Goal: Information Seeking & Learning: Find specific fact

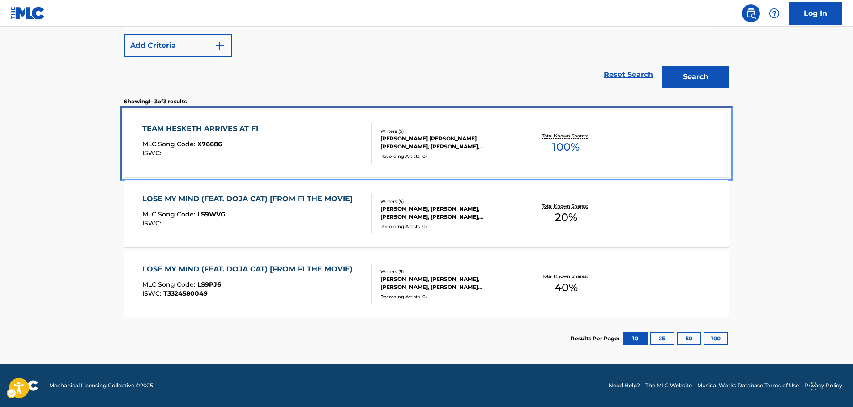
click at [244, 152] on div "ISWC :" at bounding box center [202, 153] width 120 height 7
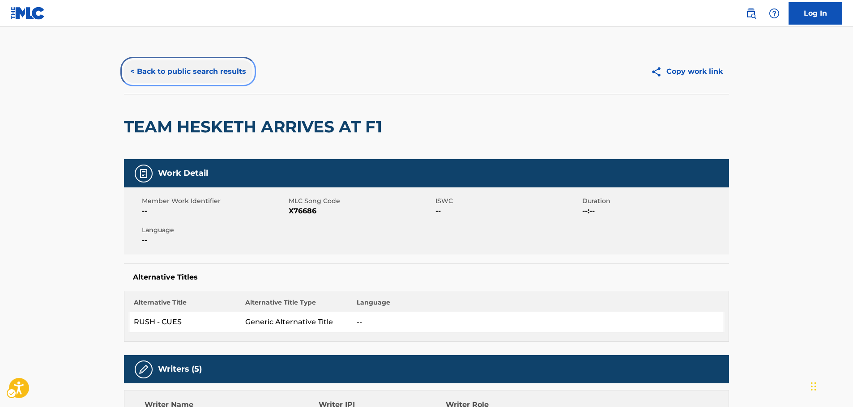
click at [165, 76] on button "< Back to public search results" at bounding box center [188, 71] width 128 height 22
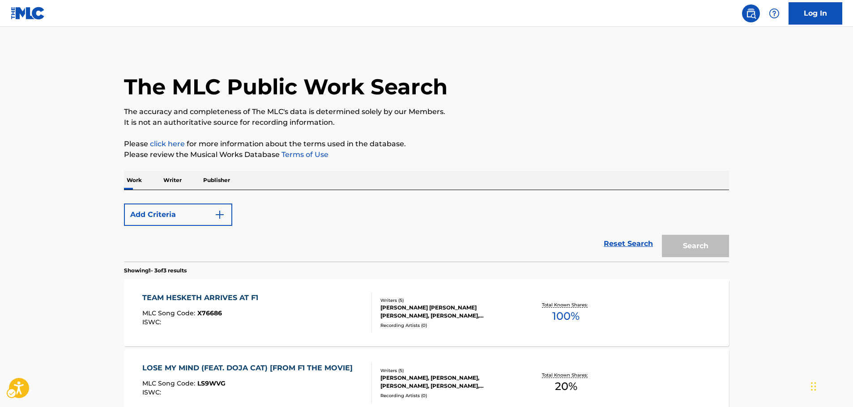
scroll to position [169, 0]
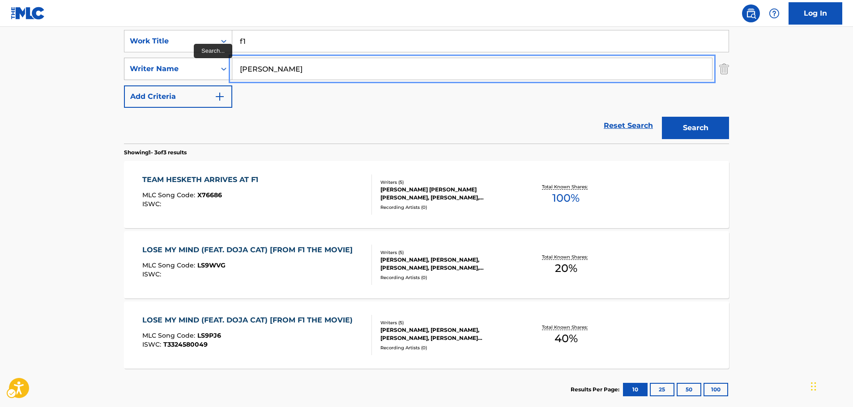
drag, startPoint x: 257, startPoint y: 66, endPoint x: 221, endPoint y: 59, distance: 37.0
click at [195, 66] on div "SearchWithCriteria7e775ca4-fc4d-42fb-8057-4b1871315ff3 Writer Name [PERSON_NAME]" at bounding box center [426, 69] width 605 height 22
paste input "Djawadi"
type input "Djawadi"
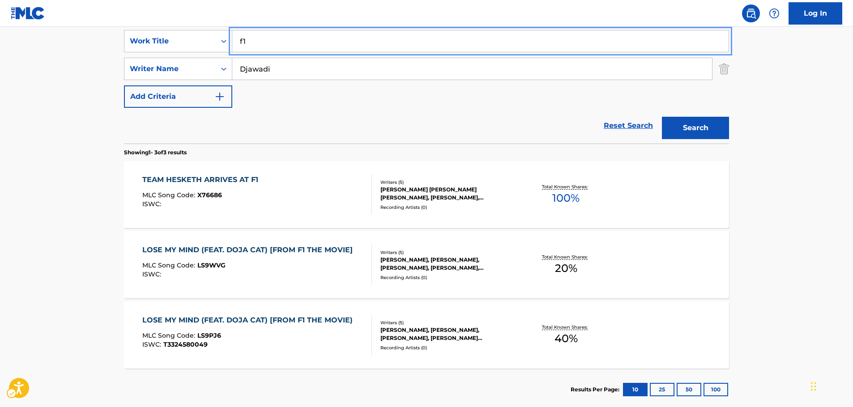
paste input "End a war before it begins"
type input "End a war before it begins"
click at [679, 131] on button "Search" at bounding box center [695, 128] width 67 height 22
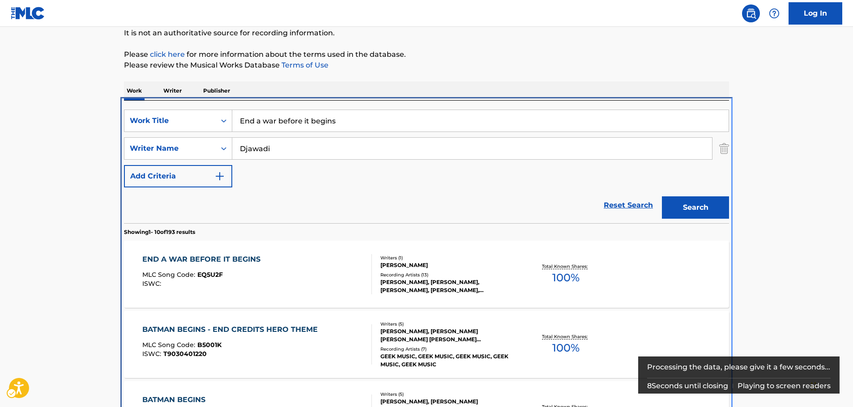
scroll to position [190, 0]
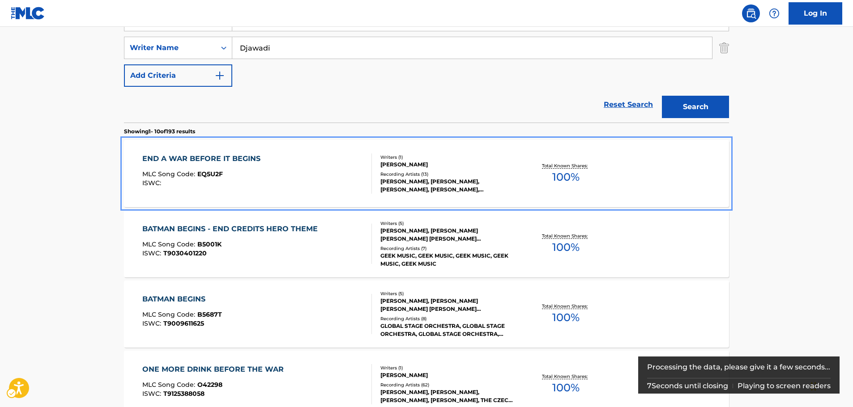
click at [255, 167] on div "END A WAR BEFORE IT BEGINS MLC Song Code : EQ5U2F ISWC :" at bounding box center [203, 174] width 123 height 40
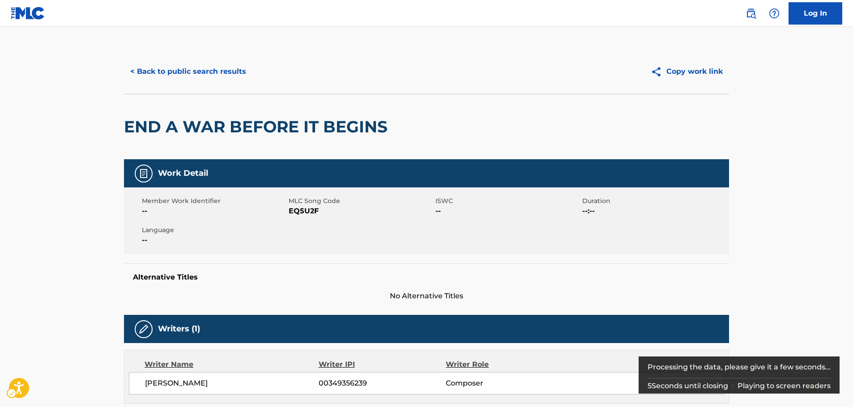
click at [314, 211] on span "MLC Song Code - EQ5U2F" at bounding box center [361, 211] width 145 height 11
copy span "EQ5U2F"
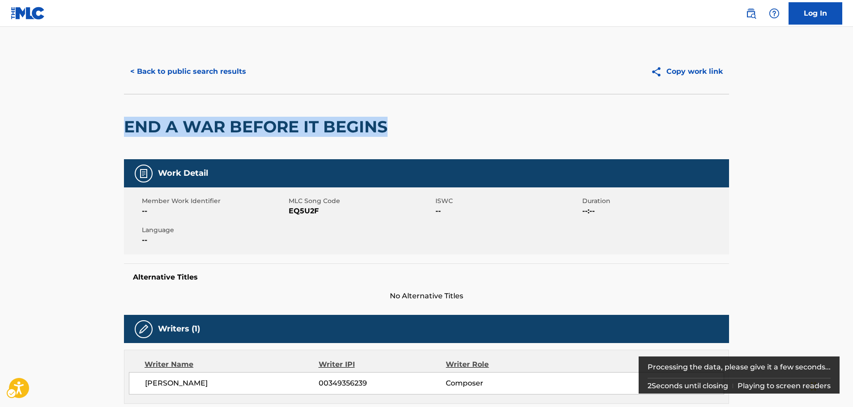
drag, startPoint x: 397, startPoint y: 132, endPoint x: 121, endPoint y: 123, distance: 276.8
copy h2 "END A WAR BEFORE IT BEGINS"
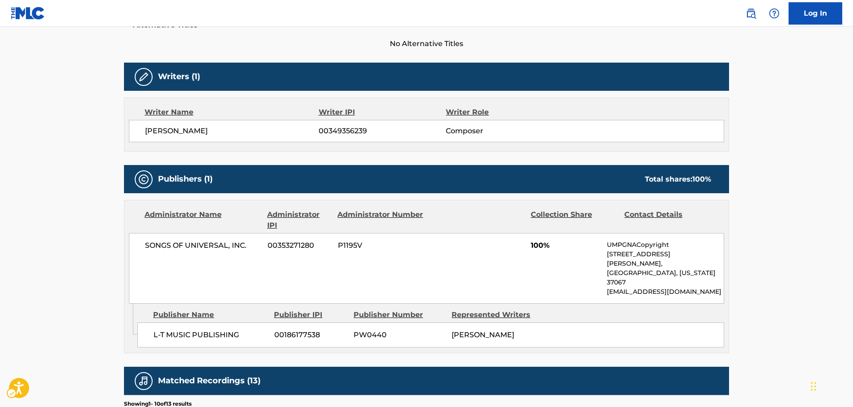
scroll to position [269, 0]
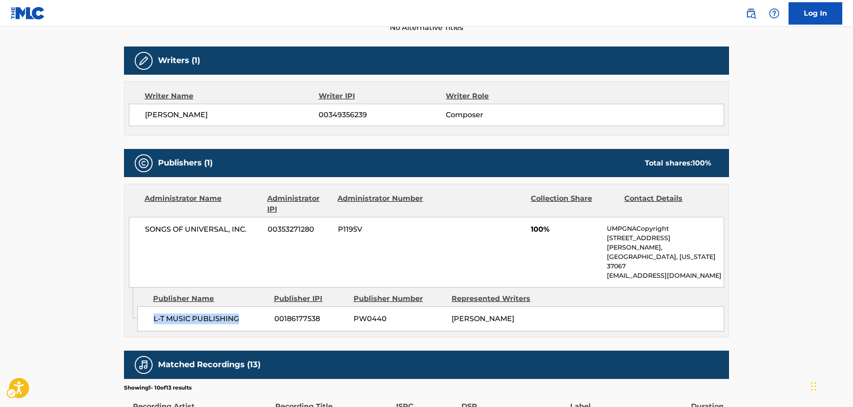
drag, startPoint x: 242, startPoint y: 302, endPoint x: 8, endPoint y: 292, distance: 234.3
click at [145, 307] on div "L-T MUSIC PUBLISHING 00186177538 PW0440 [PERSON_NAME]" at bounding box center [430, 319] width 587 height 25
copy span "L-T MUSIC PUBLISHING"
drag, startPoint x: 242, startPoint y: 234, endPoint x: 21, endPoint y: 261, distance: 222.8
click at [142, 233] on div "SONGS OF UNIVERSAL, INC. 00353271280 P1195V 100% UMPGNACopyright [STREET_ADDRES…" at bounding box center [426, 252] width 595 height 71
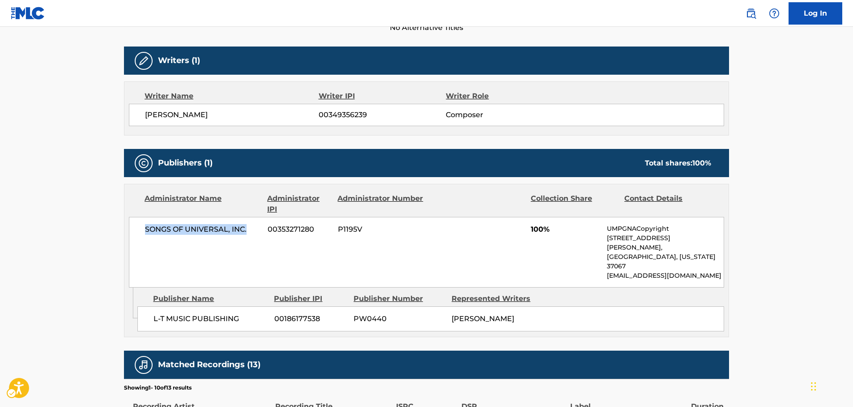
copy span "SONGS OF UNIVERSAL, INC."
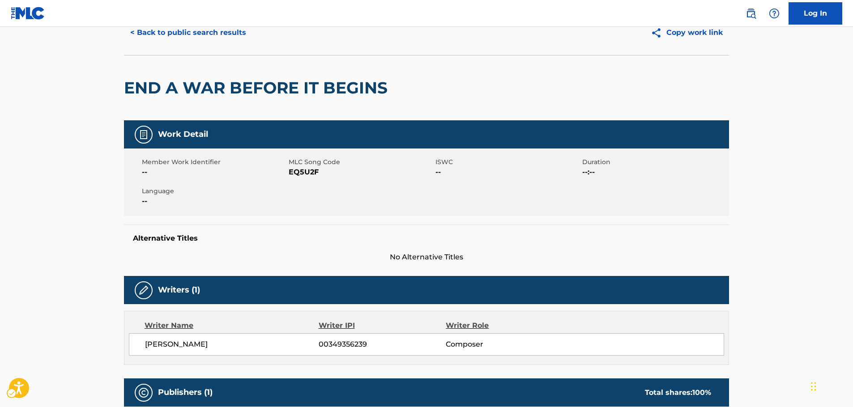
scroll to position [0, 0]
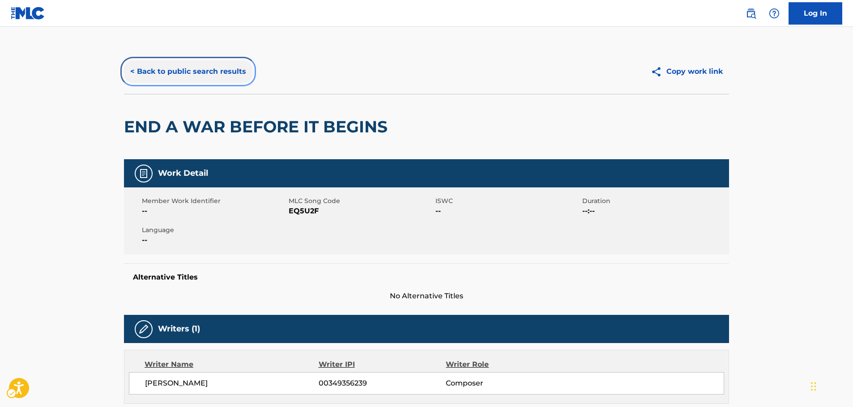
click at [177, 70] on button "< Back to public search results" at bounding box center [188, 71] width 128 height 22
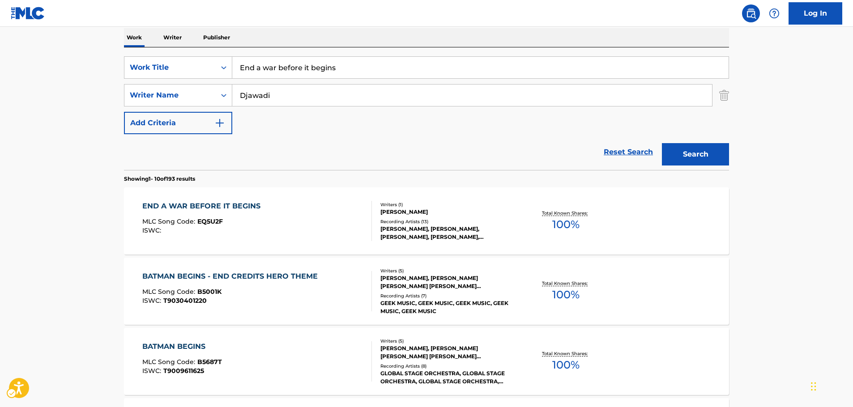
scroll to position [101, 0]
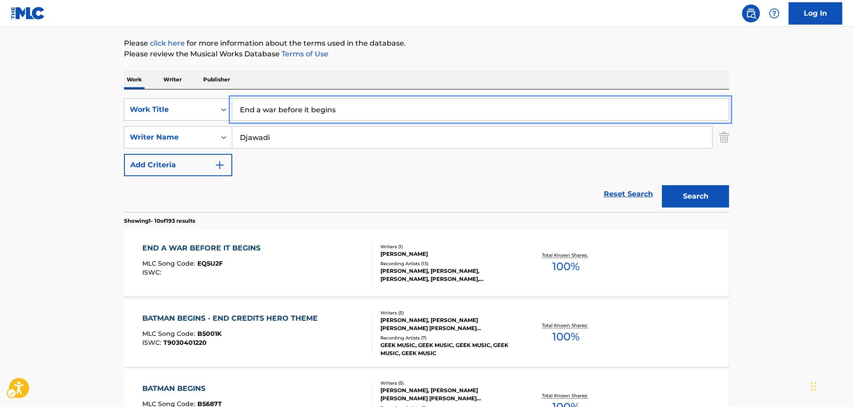
drag, startPoint x: 353, startPoint y: 108, endPoint x: 187, endPoint y: 82, distance: 168.5
paste input "Rook's Rest pt1"
type input "Rook's Rest pt1"
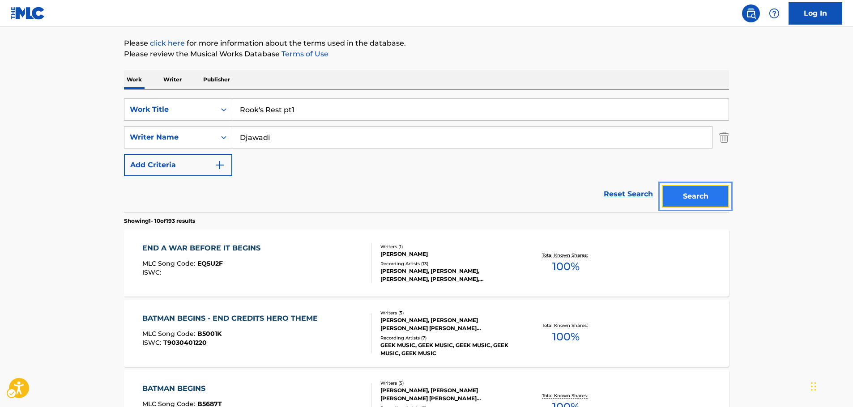
click at [697, 204] on button "Search" at bounding box center [695, 196] width 67 height 22
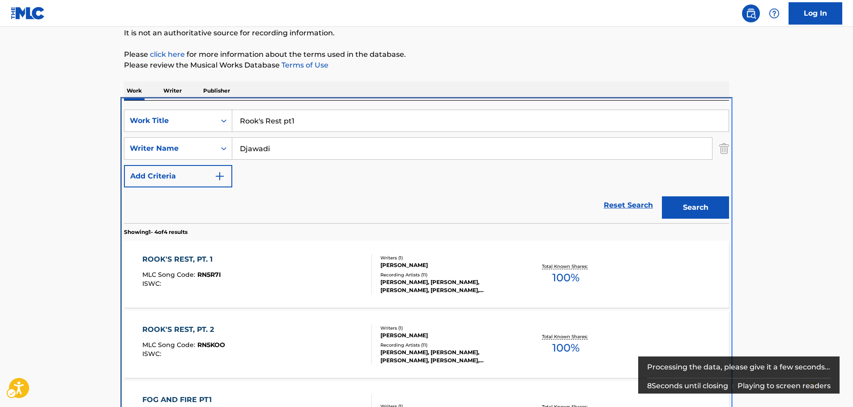
scroll to position [190, 0]
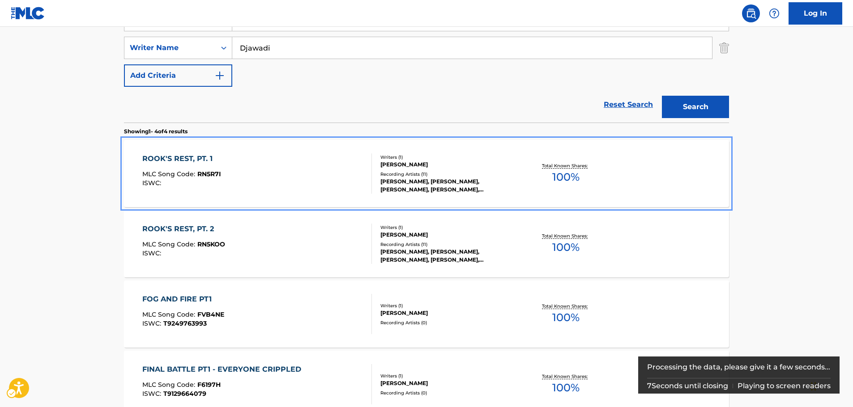
click at [240, 172] on div "ROOK'S REST, PT. 1 MLC Song Code : RN5R7I ISWC :" at bounding box center [257, 174] width 230 height 40
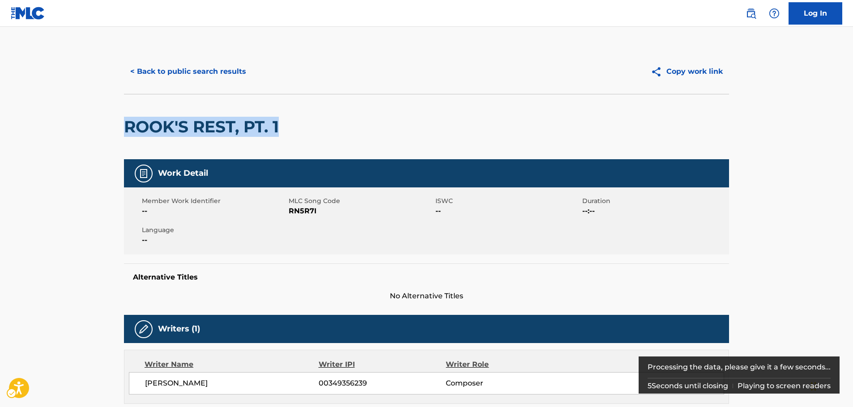
drag, startPoint x: 164, startPoint y: 130, endPoint x: 635, endPoint y: 16, distance: 484.5
click at [138, 126] on div "ROOK'S REST, PT. 1" at bounding box center [426, 126] width 605 height 65
click at [242, 127] on h2 "ROOK'S REST, PT. 1" at bounding box center [203, 127] width 159 height 20
drag, startPoint x: 289, startPoint y: 128, endPoint x: 142, endPoint y: 123, distance: 146.9
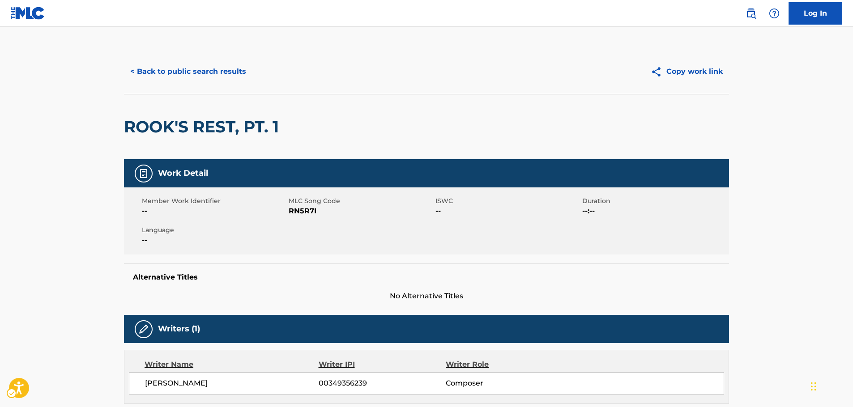
click at [309, 209] on span "MLC Song Code - RN5R7I" at bounding box center [361, 211] width 145 height 11
copy span "RN5R7I"
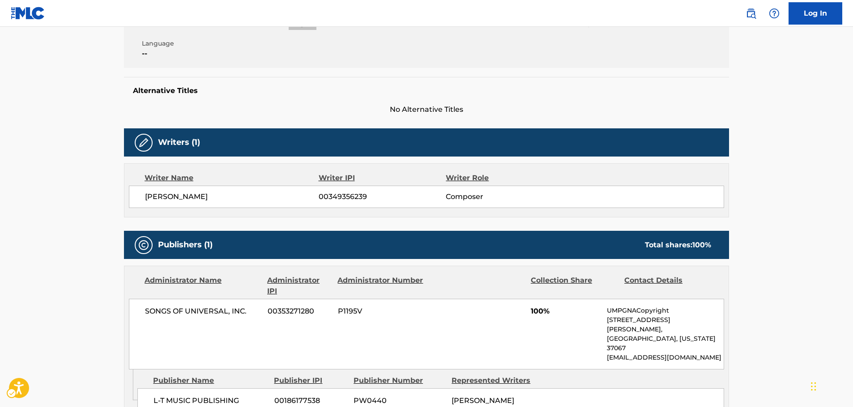
scroll to position [269, 0]
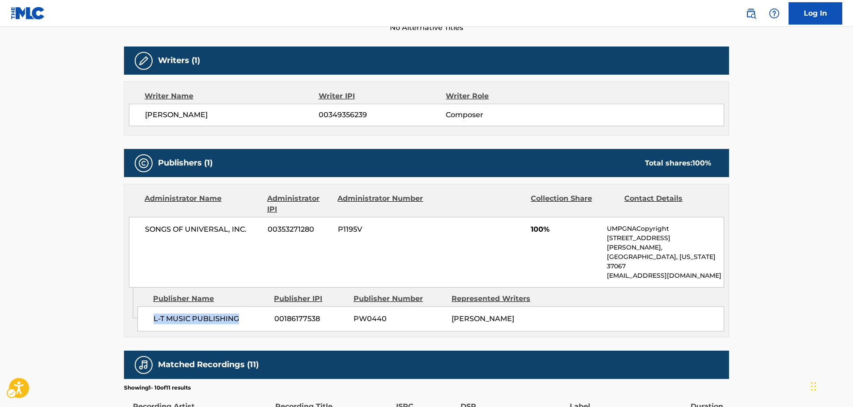
drag, startPoint x: 239, startPoint y: 303, endPoint x: 135, endPoint y: 302, distance: 104.7
click at [138, 307] on div "L-T MUSIC PUBLISHING 00186177538 PW0440 [PERSON_NAME]" at bounding box center [430, 319] width 587 height 25
copy span "L-T MUSIC PUBLISHING"
drag, startPoint x: 255, startPoint y: 227, endPoint x: 144, endPoint y: 227, distance: 111.0
click at [144, 227] on div "SONGS OF UNIVERSAL, INC. 00353271280 P1195V 100% UMPGNACopyright [STREET_ADDRES…" at bounding box center [426, 252] width 595 height 71
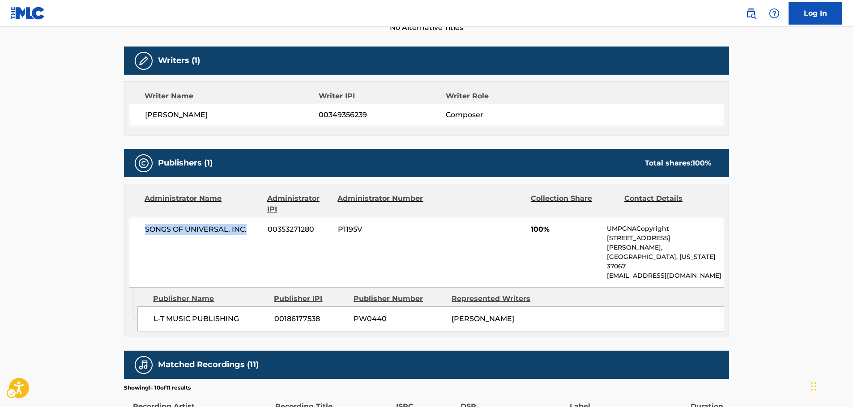
copy span "SONGS OF UNIVERSAL, INC."
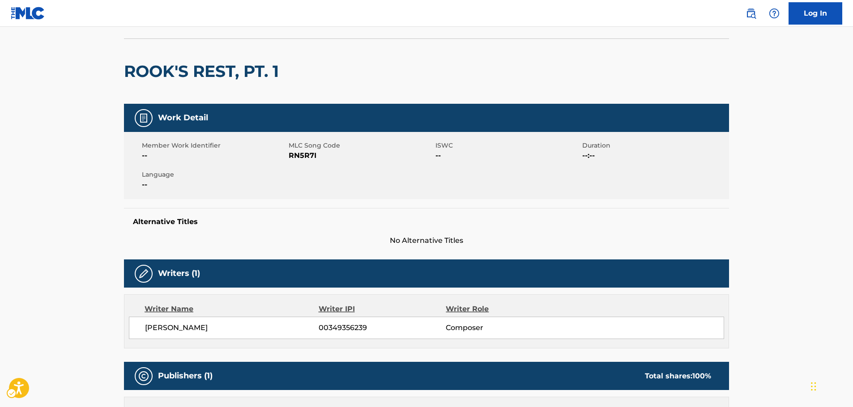
scroll to position [0, 0]
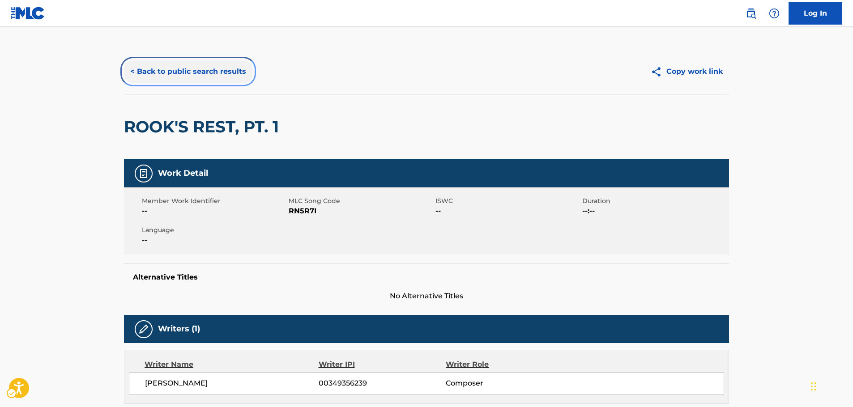
click at [209, 76] on button "< Back to public search results" at bounding box center [188, 71] width 128 height 22
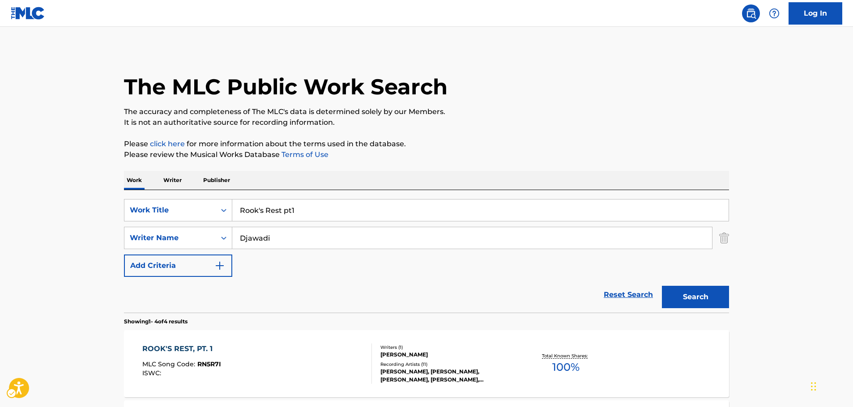
scroll to position [190, 0]
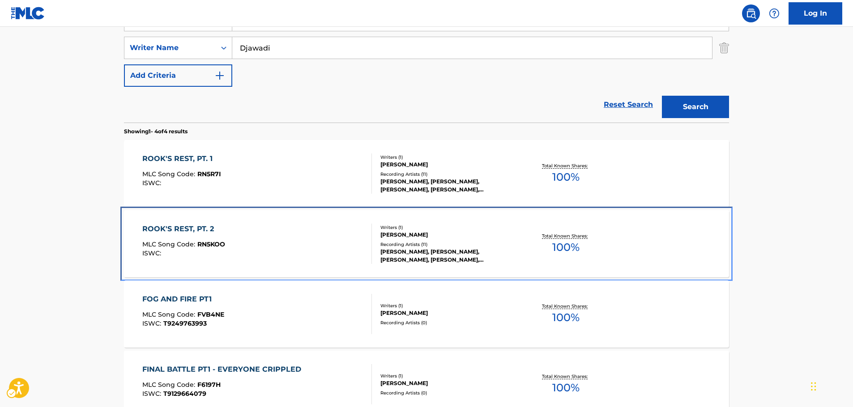
click at [201, 252] on div "ISWC :" at bounding box center [183, 253] width 83 height 7
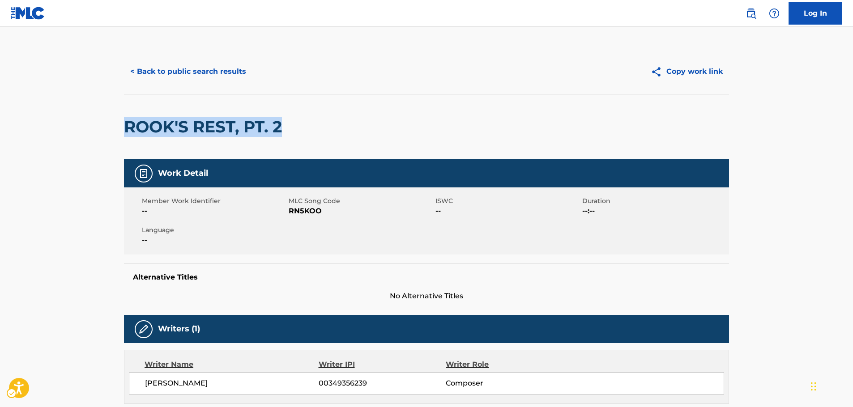
drag, startPoint x: 303, startPoint y: 122, endPoint x: 129, endPoint y: 124, distance: 173.7
click at [129, 124] on div "ROOK'S REST, PT. 2" at bounding box center [426, 126] width 605 height 65
copy h2 "ROOK'S REST, PT. 2"
click at [308, 212] on span "MLC Song Code - RN5KOO" at bounding box center [361, 211] width 145 height 11
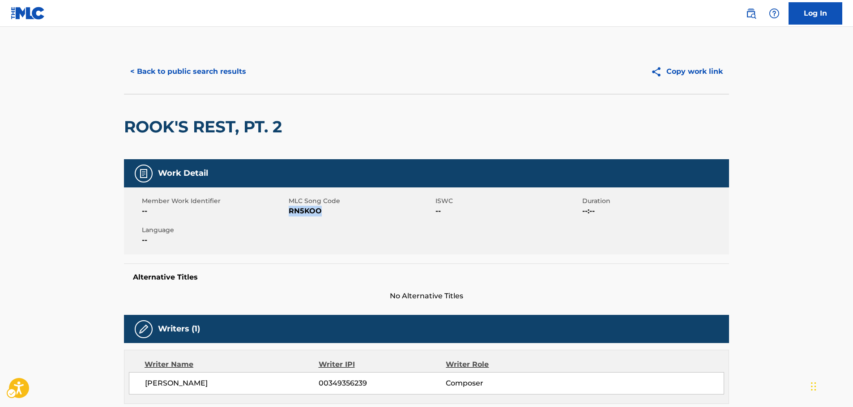
copy span "RN5KOO"
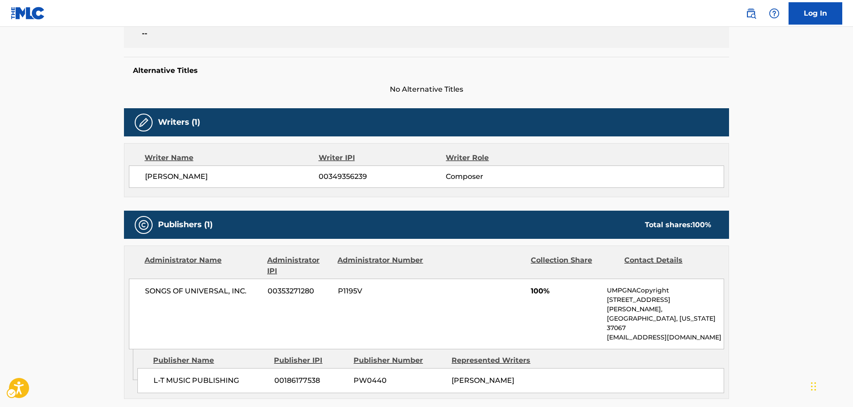
scroll to position [269, 0]
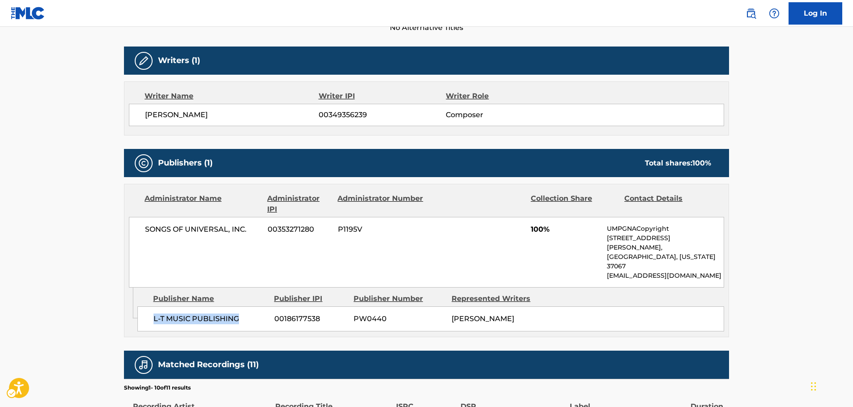
drag, startPoint x: 242, startPoint y: 299, endPoint x: 145, endPoint y: 299, distance: 97.6
click at [145, 307] on div "L-T MUSIC PUBLISHING 00186177538 PW0440 [PERSON_NAME]" at bounding box center [430, 319] width 587 height 25
copy span "L-T MUSIC PUBLISHING"
drag, startPoint x: 252, startPoint y: 233, endPoint x: 133, endPoint y: 233, distance: 119.1
click at [133, 233] on div "SONGS OF UNIVERSAL, INC. 00353271280 P1195V 100% UMPGNACopyright [STREET_ADDRES…" at bounding box center [426, 252] width 595 height 71
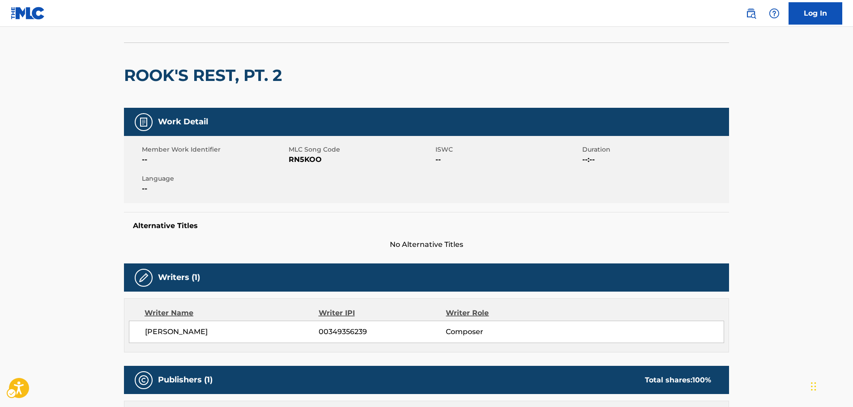
scroll to position [0, 0]
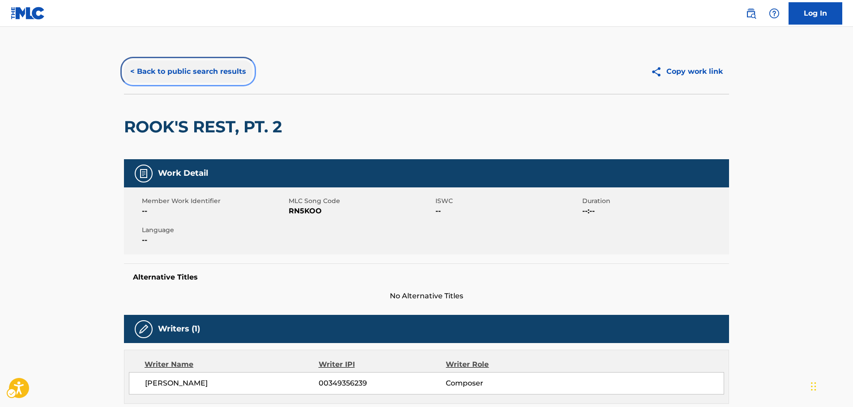
drag, startPoint x: 196, startPoint y: 71, endPoint x: 6, endPoint y: 117, distance: 195.2
click at [196, 71] on button "< Back to public search results" at bounding box center [188, 71] width 128 height 22
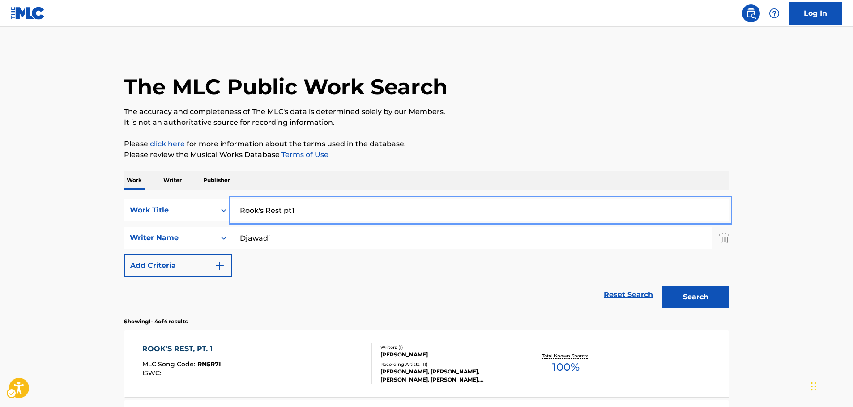
drag, startPoint x: 305, startPoint y: 212, endPoint x: 208, endPoint y: 214, distance: 97.2
paste input "All Must Choose"
type input "All Must Choose"
click at [704, 297] on button "Search" at bounding box center [695, 297] width 67 height 22
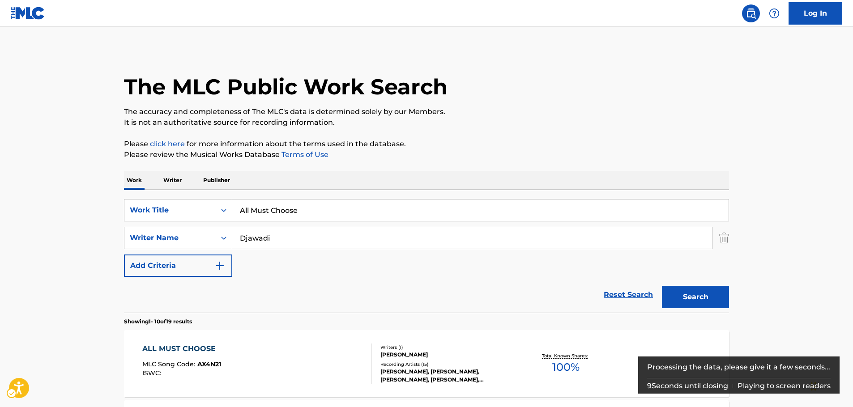
scroll to position [90, 0]
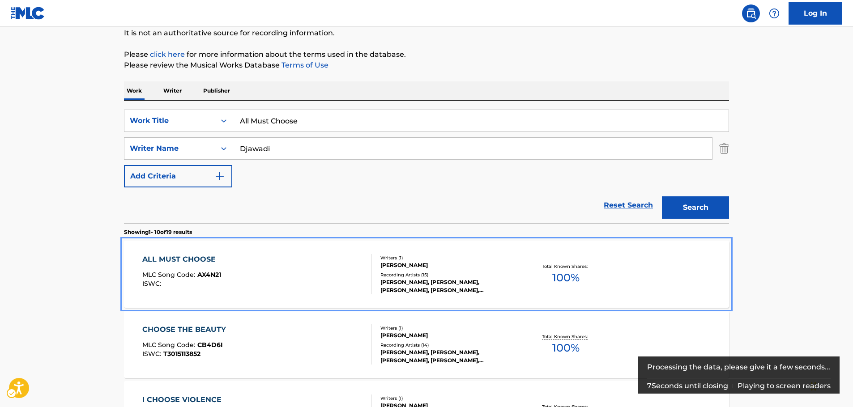
click at [259, 252] on div "ALL MUST CHOOSE MLC Song Code : AX4N21 ISWC : Writers ( 1 ) [PERSON_NAME] Recor…" at bounding box center [426, 274] width 605 height 67
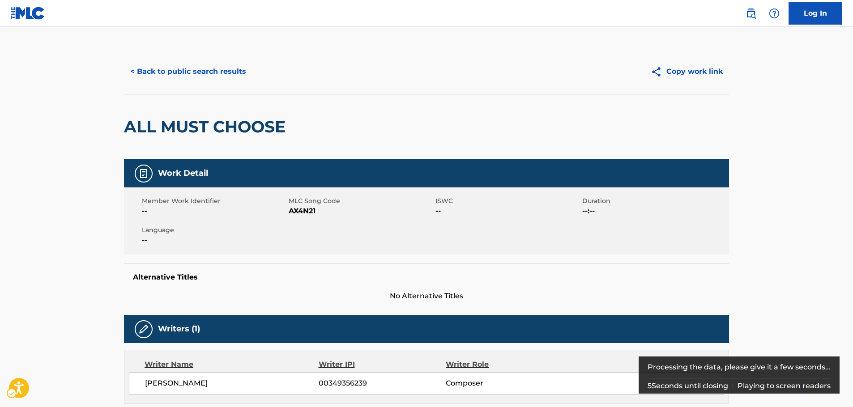
click at [301, 213] on span "MLC Song Code - AX4N21" at bounding box center [361, 211] width 145 height 11
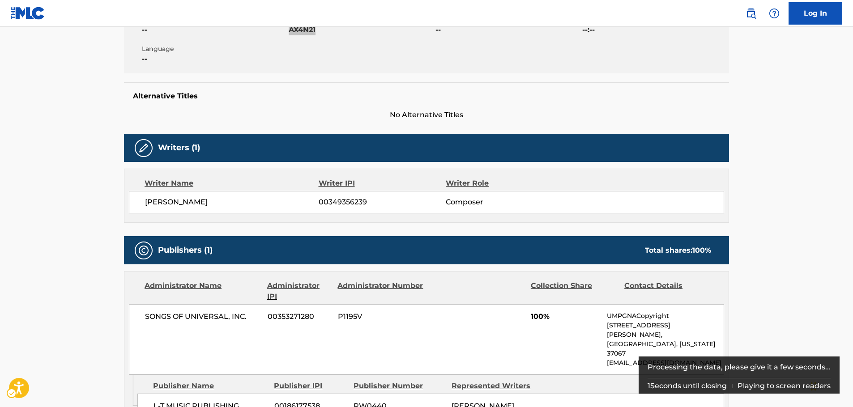
scroll to position [269, 0]
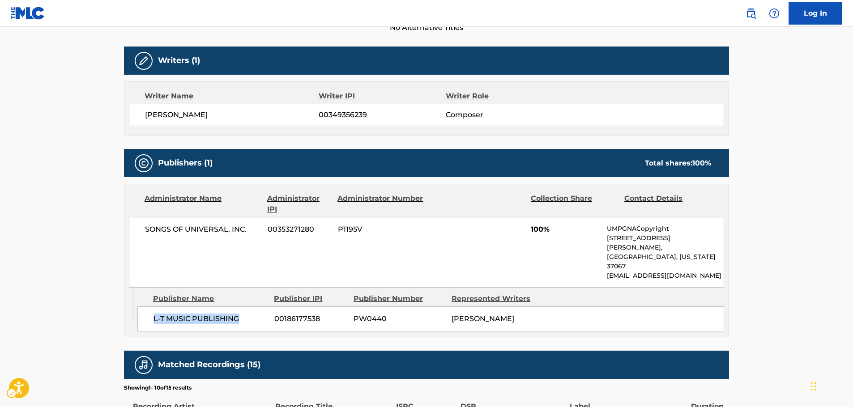
drag, startPoint x: 201, startPoint y: 304, endPoint x: 152, endPoint y: 303, distance: 49.3
click at [152, 307] on div "L-T MUSIC PUBLISHING 00186177538 PW0440 [PERSON_NAME]" at bounding box center [430, 319] width 587 height 25
drag, startPoint x: 256, startPoint y: 234, endPoint x: 130, endPoint y: 232, distance: 126.7
click at [130, 232] on div "SONGS OF UNIVERSAL, INC. 00353271280 P1195V 100% UMPGNACopyright [STREET_ADDRES…" at bounding box center [426, 252] width 595 height 71
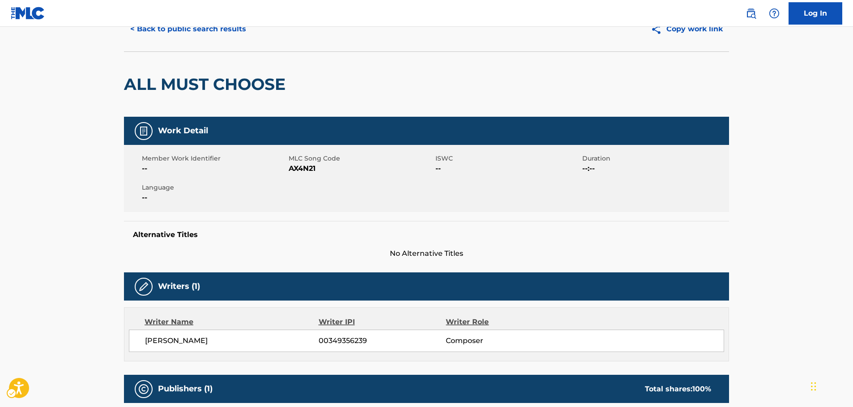
scroll to position [0, 0]
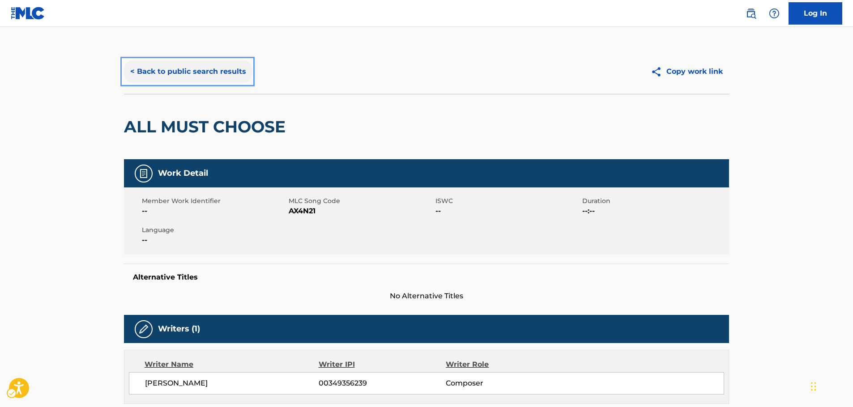
click at [175, 73] on button "< Back to public search results" at bounding box center [188, 71] width 128 height 22
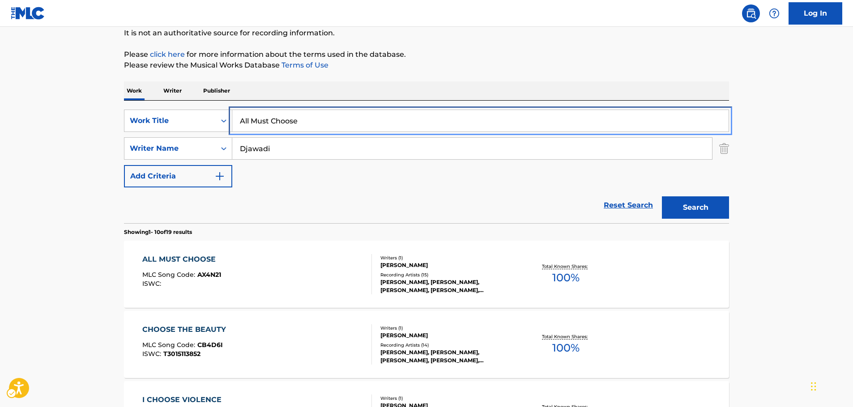
paste input "Fire and Blood"
type input "Fire and Blood"
click at [696, 209] on button "Search" at bounding box center [695, 208] width 67 height 22
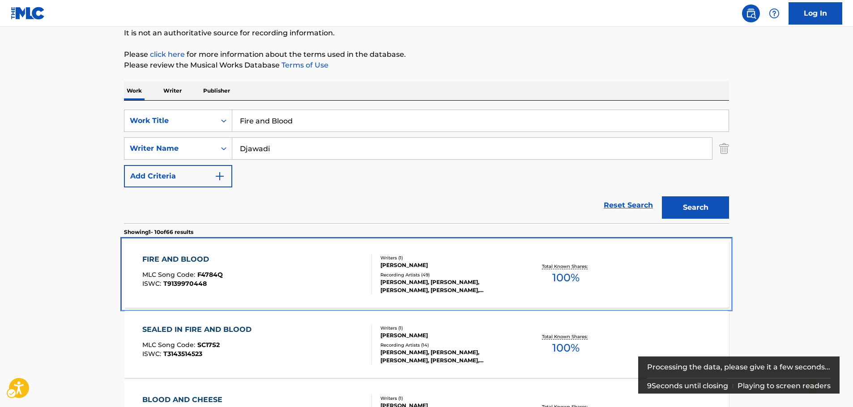
click at [251, 262] on div "FIRE AND BLOOD MLC Song Code : F4784Q ISWC : T9139970448" at bounding box center [257, 274] width 230 height 40
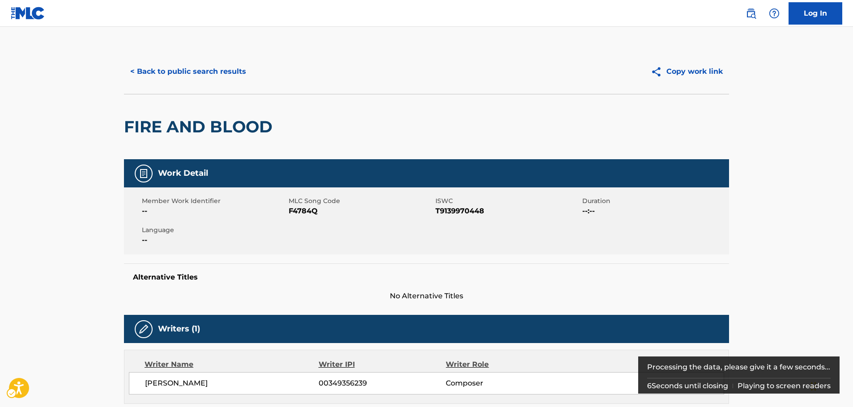
click at [296, 209] on span "MLC Song Code - F4784Q" at bounding box center [361, 211] width 145 height 11
click at [471, 208] on span "ISWC - T9139970448" at bounding box center [508, 211] width 145 height 11
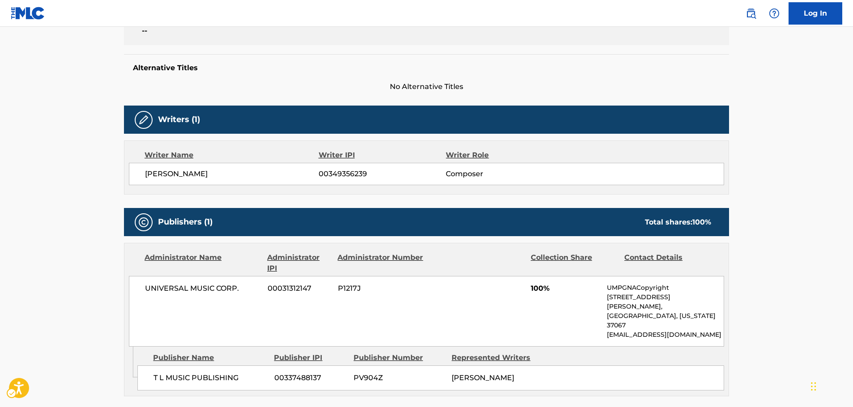
scroll to position [269, 0]
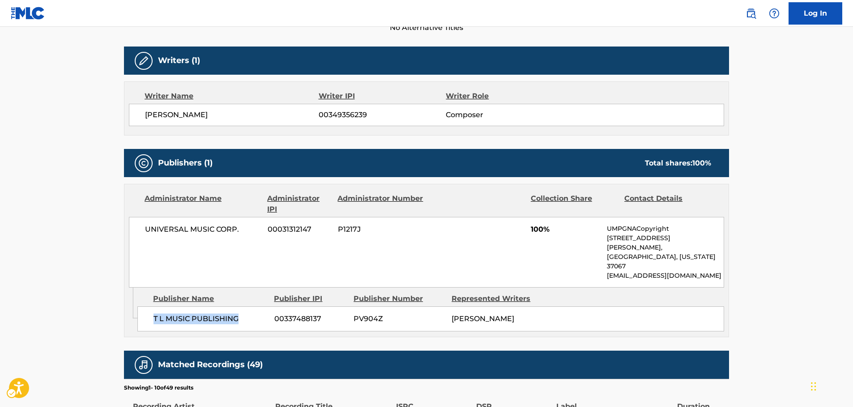
drag, startPoint x: 227, startPoint y: 308, endPoint x: 148, endPoint y: 310, distance: 79.7
click at [148, 310] on div "T L MUSIC PUBLISHING 00337488137 PV904Z [PERSON_NAME]" at bounding box center [430, 319] width 587 height 25
drag, startPoint x: 262, startPoint y: 228, endPoint x: 22, endPoint y: 249, distance: 240.8
click at [142, 231] on div "UNIVERSAL MUSIC CORP. 00031312147 P1217J 100% UMPGNACopyright [STREET_ADDRESS][…" at bounding box center [426, 252] width 595 height 71
drag, startPoint x: 77, startPoint y: 190, endPoint x: 91, endPoint y: 181, distance: 16.9
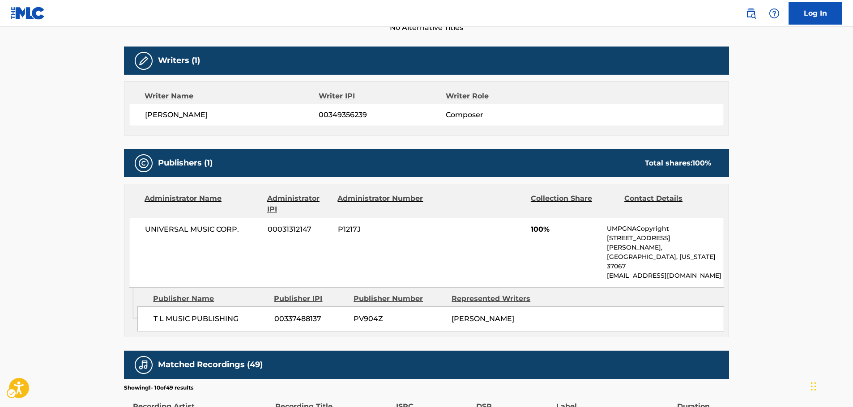
click at [77, 190] on main "< Back to public search results Copy work link FIRE AND BLOOD Work Detail Membe…" at bounding box center [426, 221] width 853 height 927
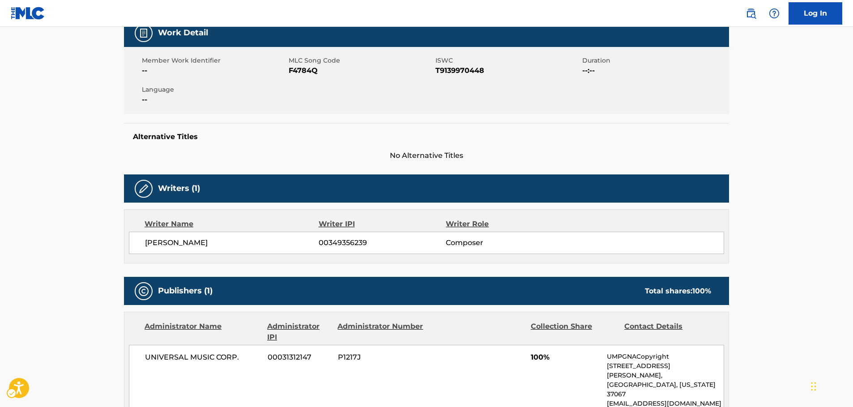
scroll to position [0, 0]
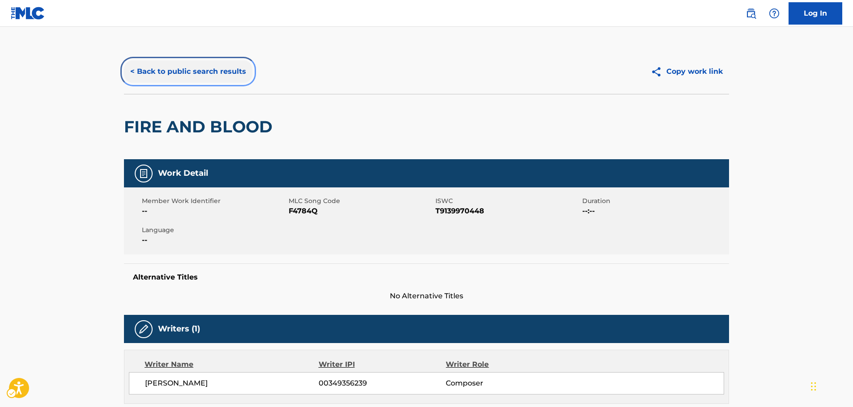
click at [206, 73] on button "< Back to public search results" at bounding box center [188, 71] width 128 height 22
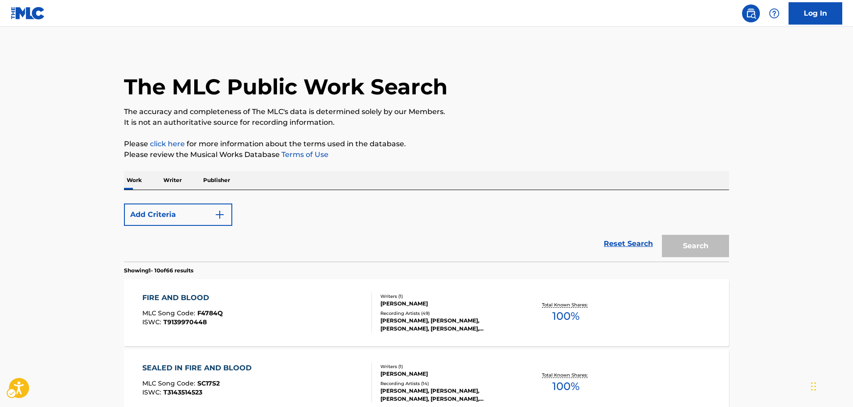
scroll to position [90, 0]
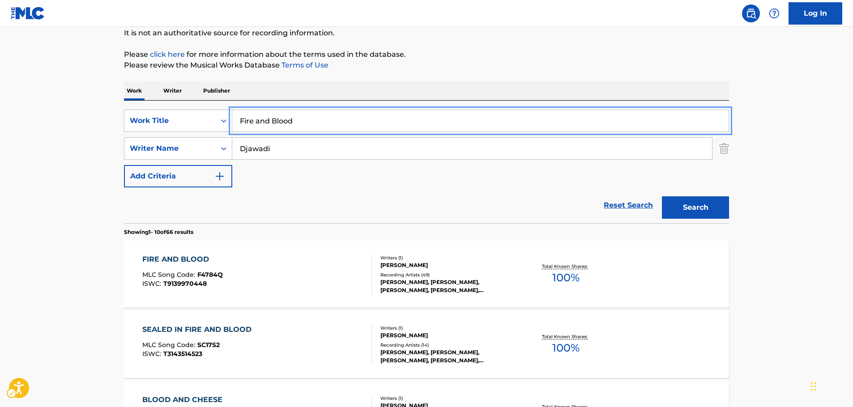
drag, startPoint x: 319, startPoint y: 125, endPoint x: 70, endPoint y: 128, distance: 248.4
paste input "We Have Much to Be Thankful For"
type input "We Have Much to Be Thankful For"
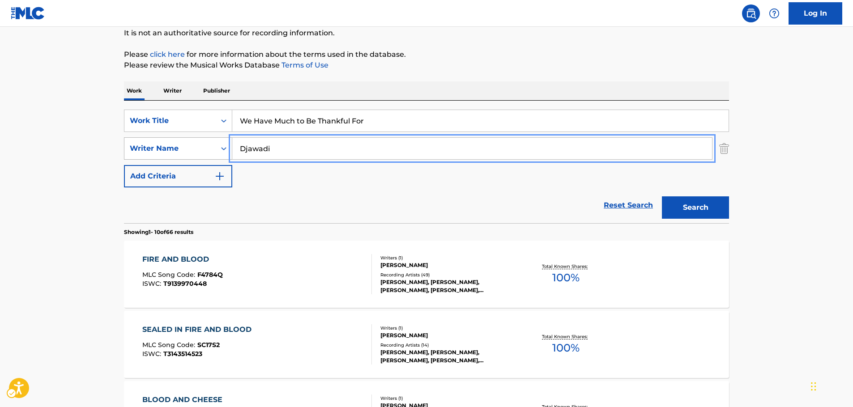
drag, startPoint x: 289, startPoint y: 153, endPoint x: 154, endPoint y: 144, distance: 135.5
type input "[GEOGRAPHIC_DATA]"
click at [662, 197] on button "Search" at bounding box center [695, 208] width 67 height 22
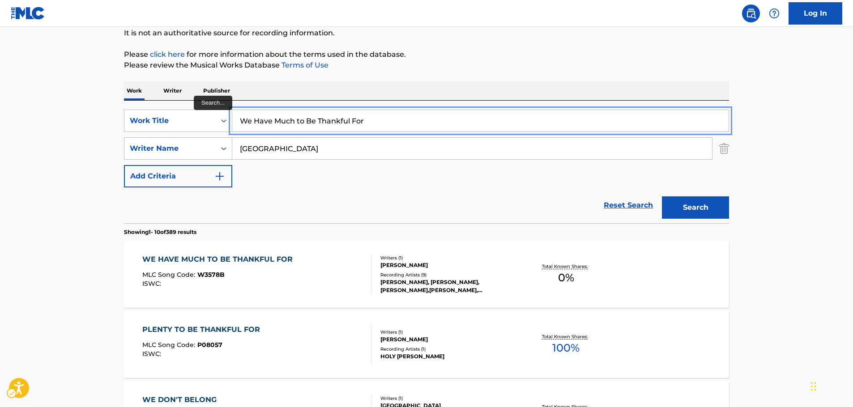
drag, startPoint x: 375, startPoint y: 120, endPoint x: 238, endPoint y: 117, distance: 137.0
click at [238, 117] on input "We Have Much to Be Thankful For" at bounding box center [480, 120] width 496 height 21
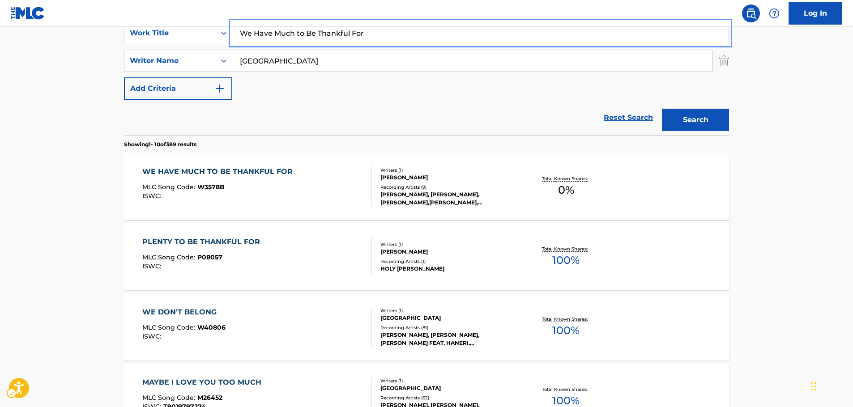
scroll to position [179, 0]
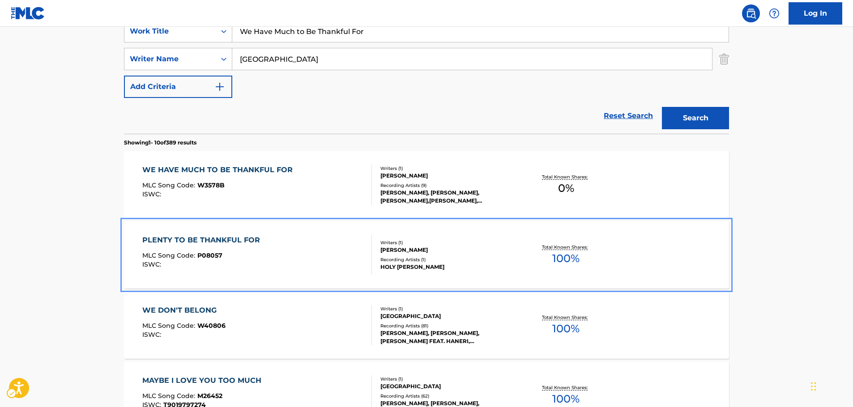
click at [256, 255] on div "MLC Song Code : P08057" at bounding box center [203, 256] width 122 height 9
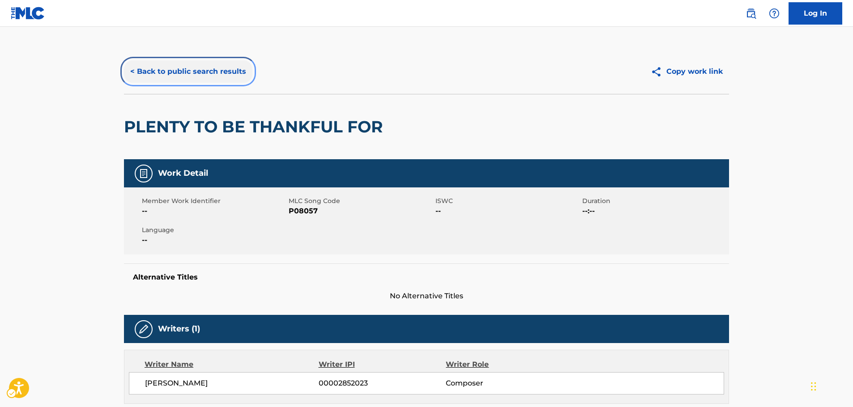
click at [185, 63] on button "< Back to public search results" at bounding box center [188, 71] width 128 height 22
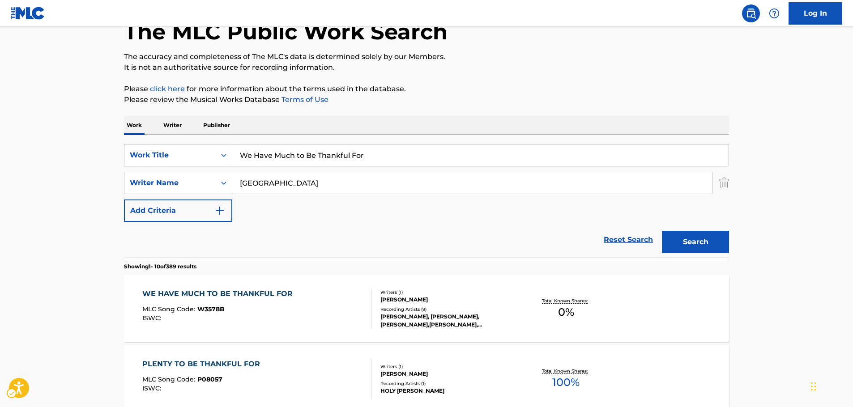
scroll to position [45, 0]
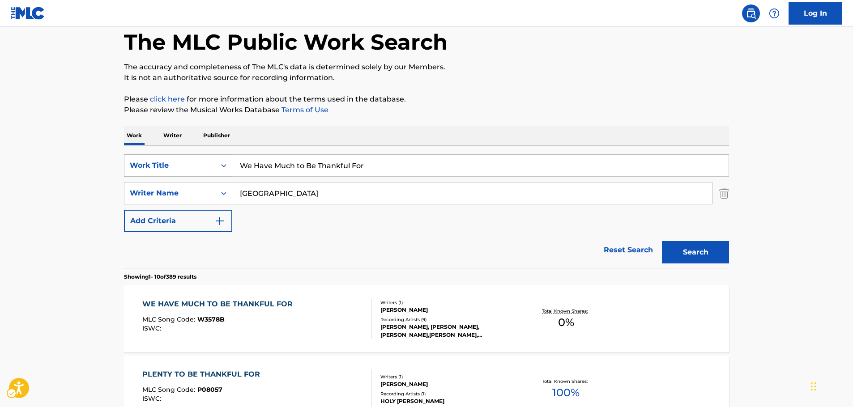
click at [216, 167] on div "Search Form" at bounding box center [224, 166] width 16 height 16
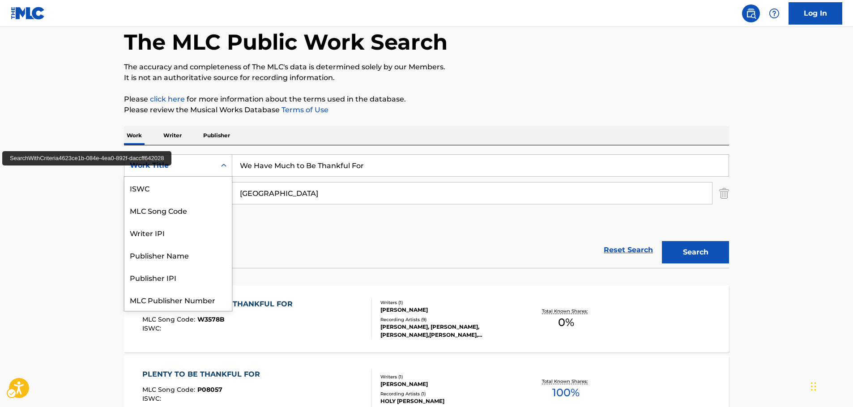
scroll to position [22, 0]
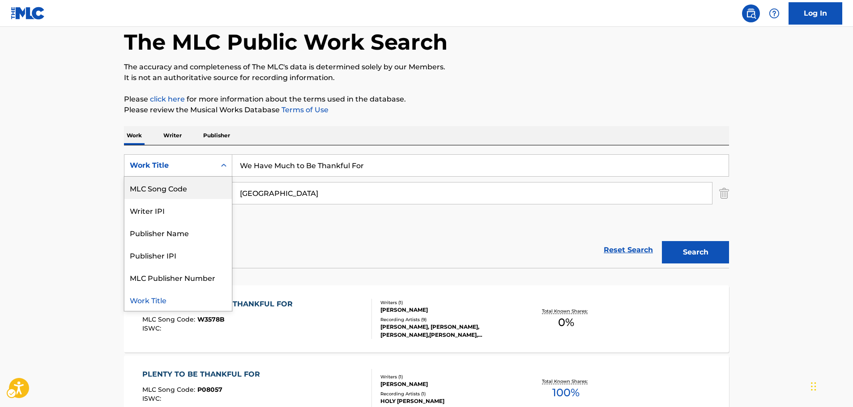
click at [187, 185] on div "MLC Song Code" at bounding box center [177, 188] width 107 height 22
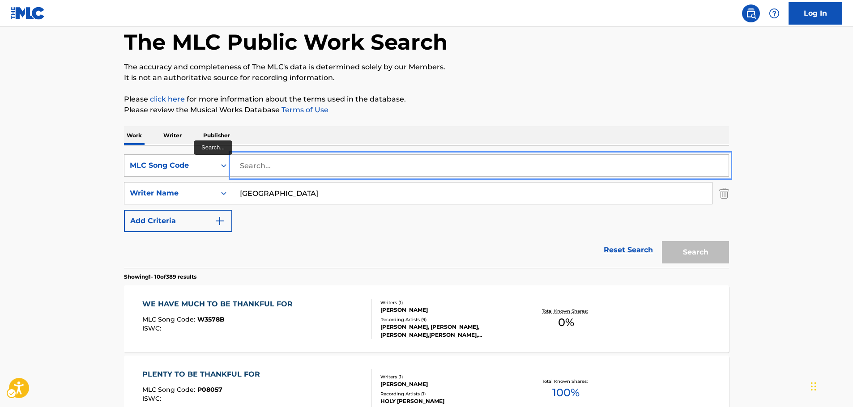
drag, startPoint x: 250, startPoint y: 167, endPoint x: 255, endPoint y: 175, distance: 10.4
paste input "P08057"
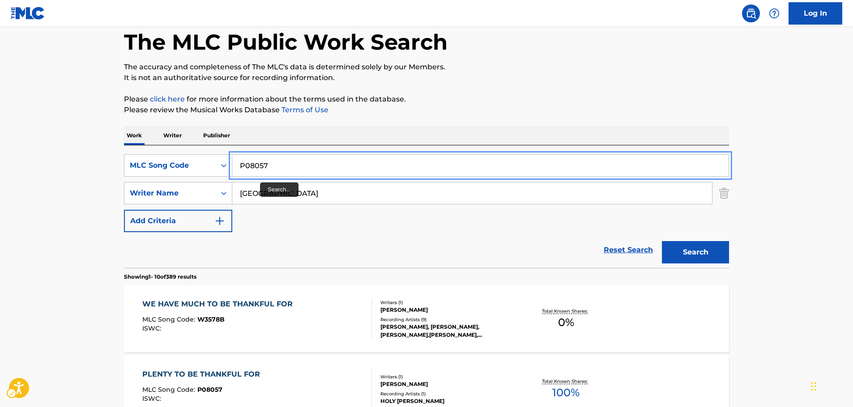
type input "P08057"
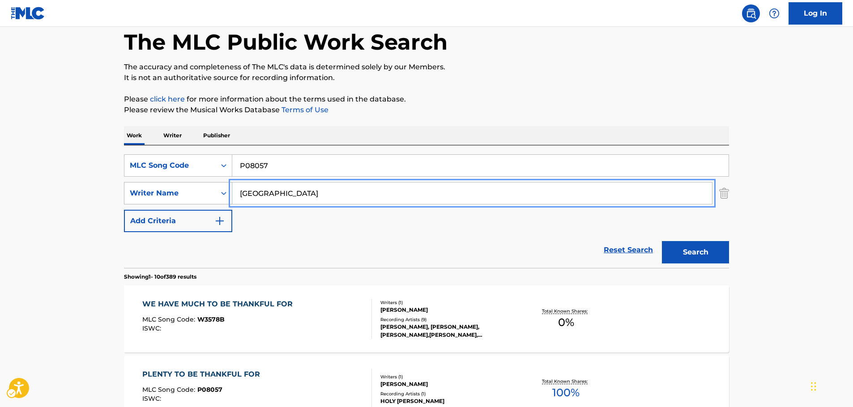
drag, startPoint x: 267, startPoint y: 195, endPoint x: 165, endPoint y: 191, distance: 102.1
click at [662, 241] on button "Search" at bounding box center [695, 252] width 67 height 22
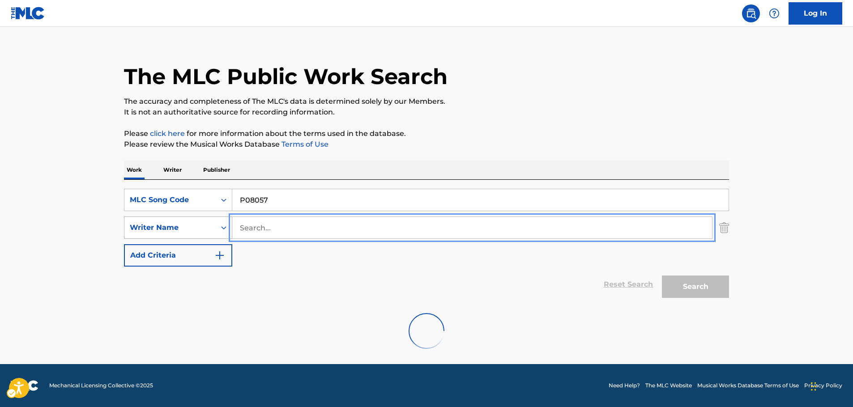
scroll to position [45, 0]
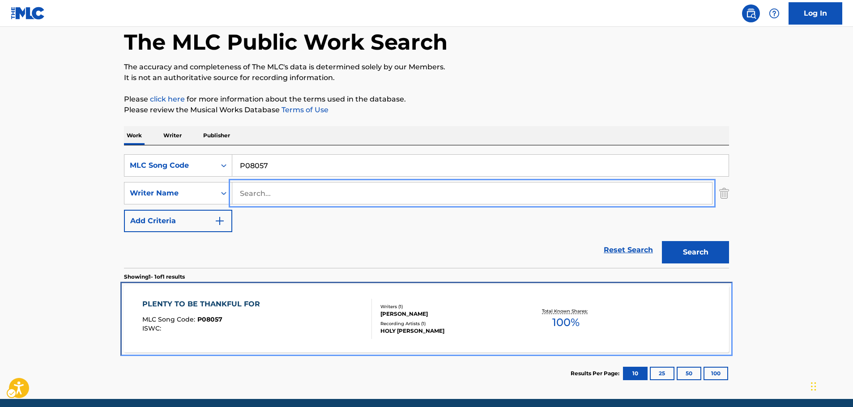
click at [254, 309] on div "PLENTY TO BE THANKFUL FOR" at bounding box center [203, 304] width 122 height 11
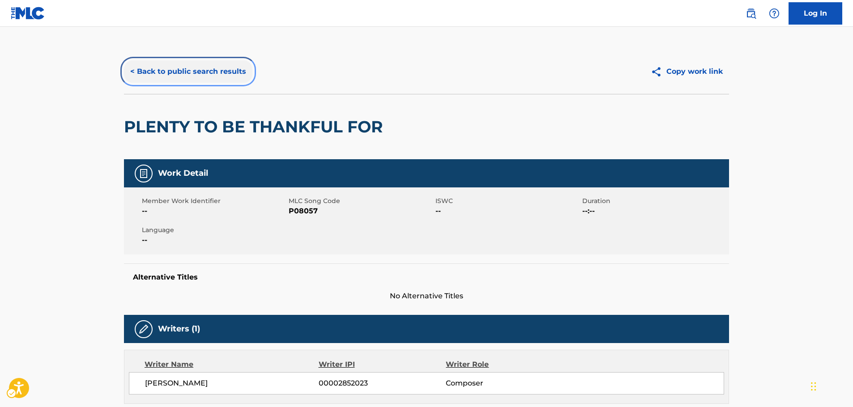
click at [192, 72] on button "< Back to public search results" at bounding box center [188, 71] width 128 height 22
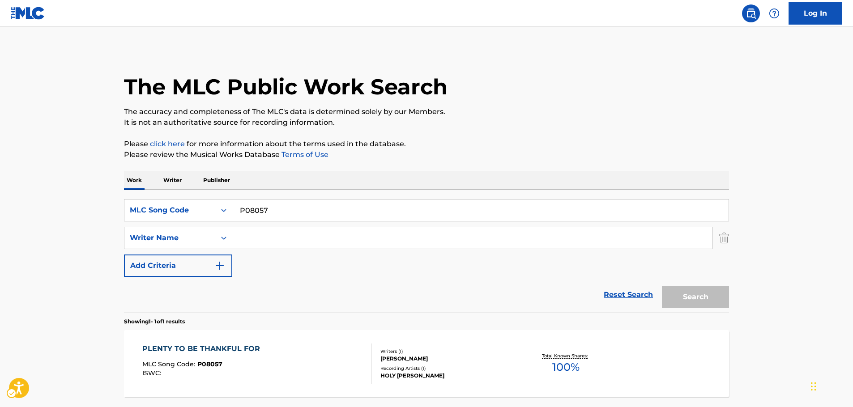
scroll to position [29, 0]
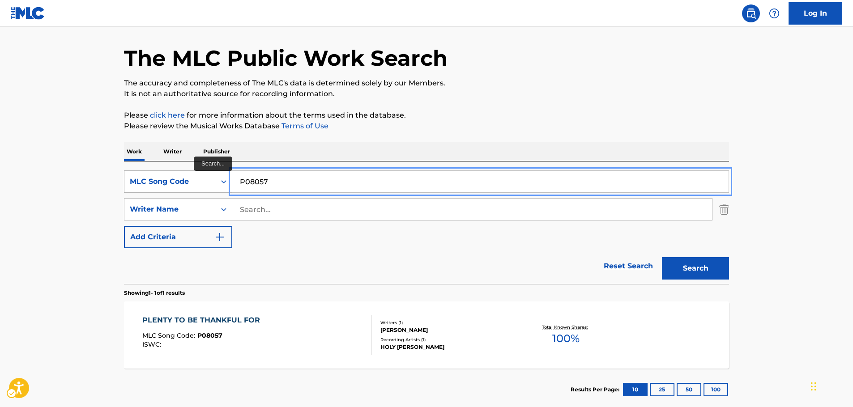
drag, startPoint x: 234, startPoint y: 183, endPoint x: 199, endPoint y: 184, distance: 35.4
paste input "I60143"
type input "I60143"
click at [714, 273] on button "Search" at bounding box center [695, 268] width 67 height 22
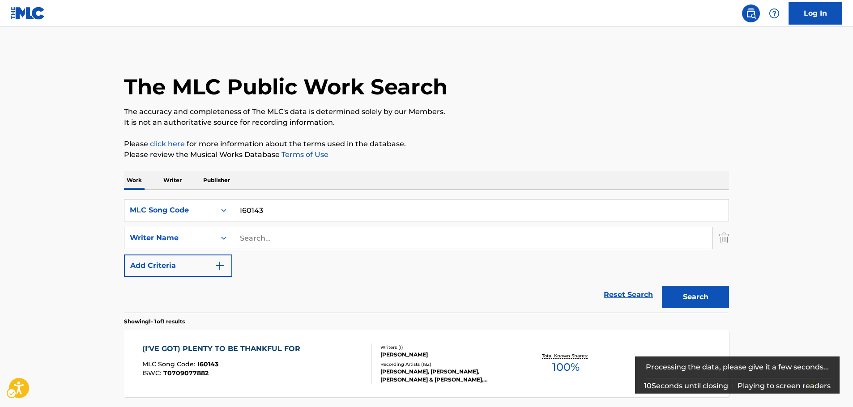
scroll to position [45, 0]
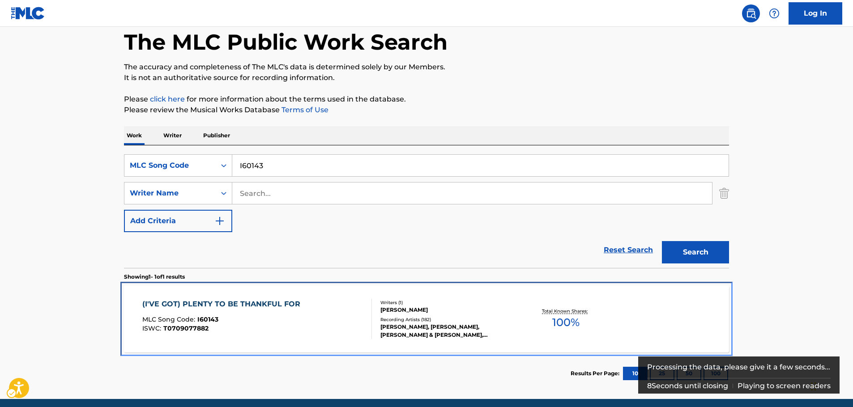
click at [240, 325] on div "MLC Song Code : I60143" at bounding box center [223, 320] width 162 height 9
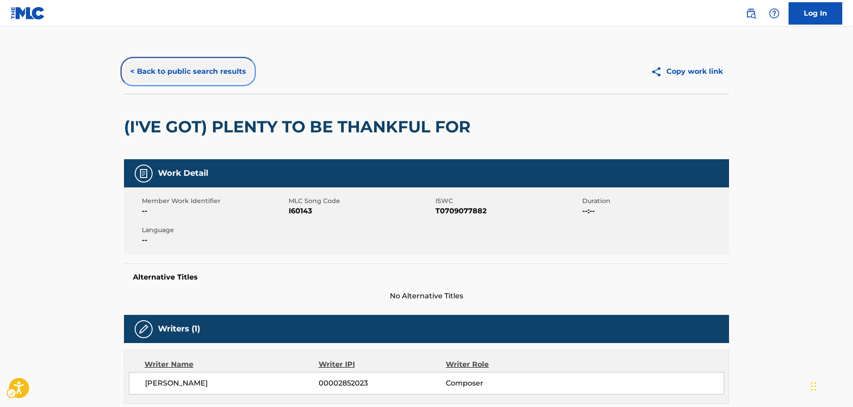
click at [193, 68] on button "< Back to public search results" at bounding box center [188, 71] width 128 height 22
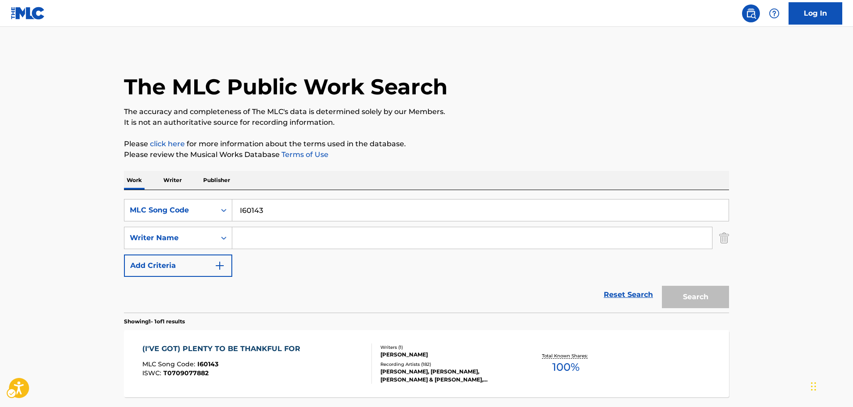
scroll to position [29, 0]
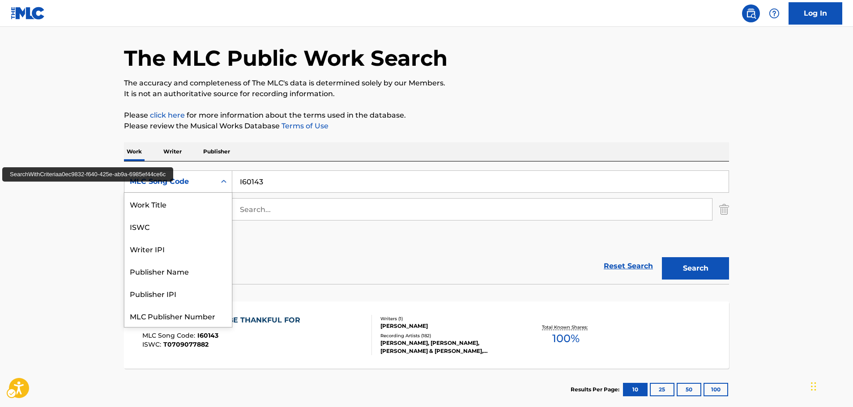
click at [223, 181] on icon "Search Form" at bounding box center [223, 181] width 9 height 9
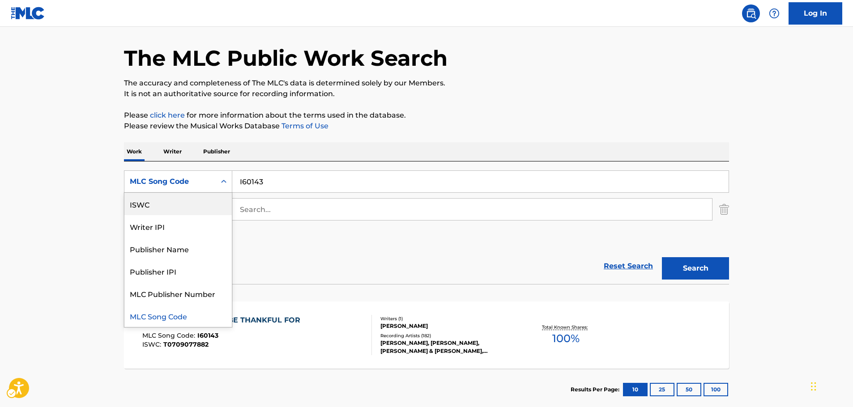
scroll to position [0, 0]
click at [175, 213] on div "Work Title" at bounding box center [177, 204] width 107 height 22
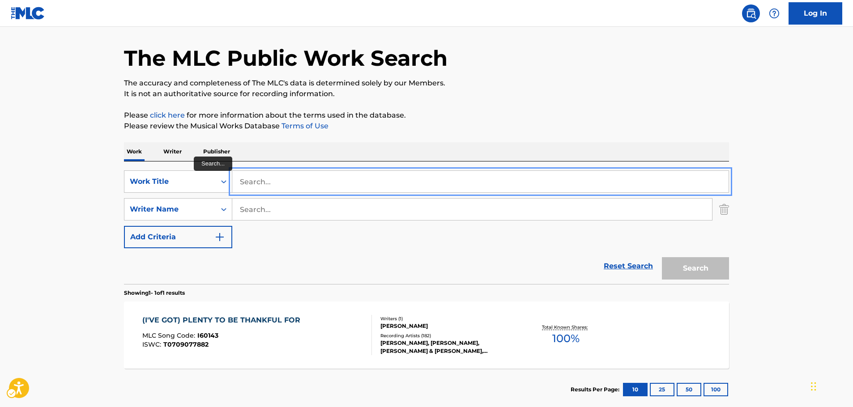
paste input "Nothing More to Say"
type input "Nothing More to Say"
click at [67, 207] on main "The MLC Public Work Search The accuracy and completeness of The MLC's data is d…" at bounding box center [426, 206] width 853 height 417
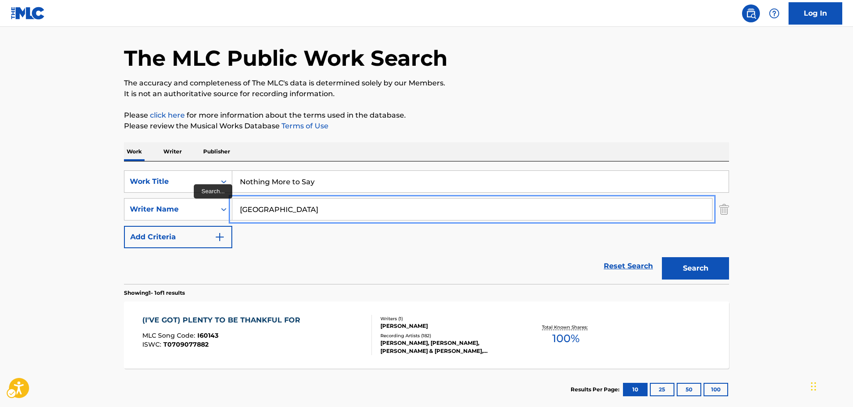
type input "[GEOGRAPHIC_DATA]"
click at [662, 257] on button "Search" at bounding box center [695, 268] width 67 height 22
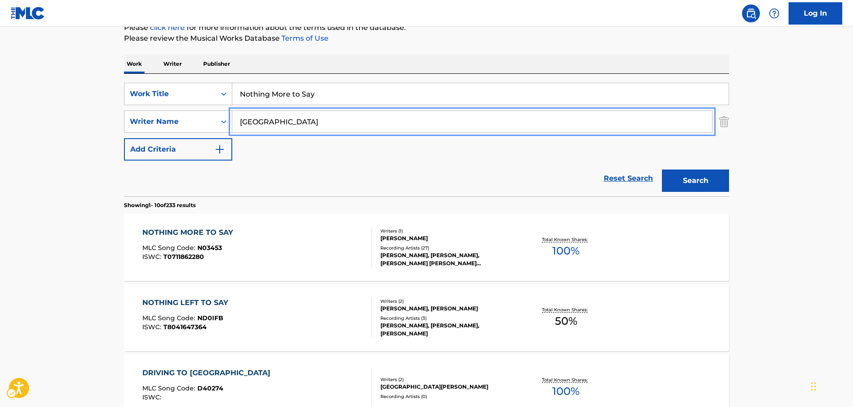
scroll to position [118, 0]
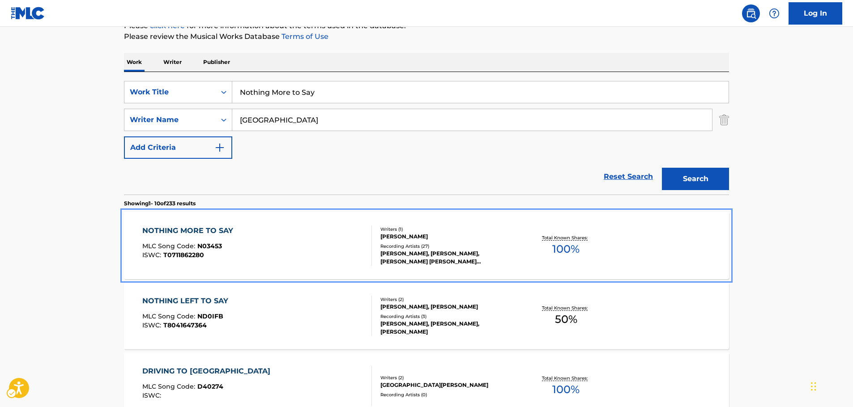
click at [255, 240] on div "NOTHING MORE TO SAY MLC Song Code : N03453 ISWC : T0711862280" at bounding box center [257, 246] width 230 height 40
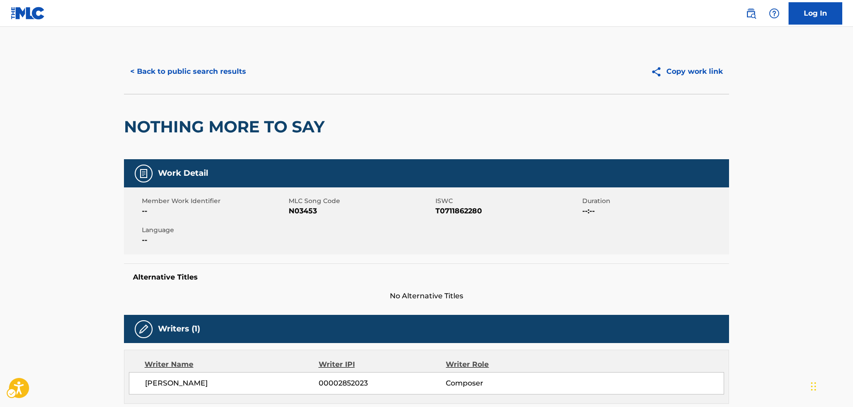
click at [304, 213] on span "MLC Song Code - N03453" at bounding box center [361, 211] width 145 height 11
click at [470, 213] on span "ISWC - T0711862280" at bounding box center [508, 211] width 145 height 11
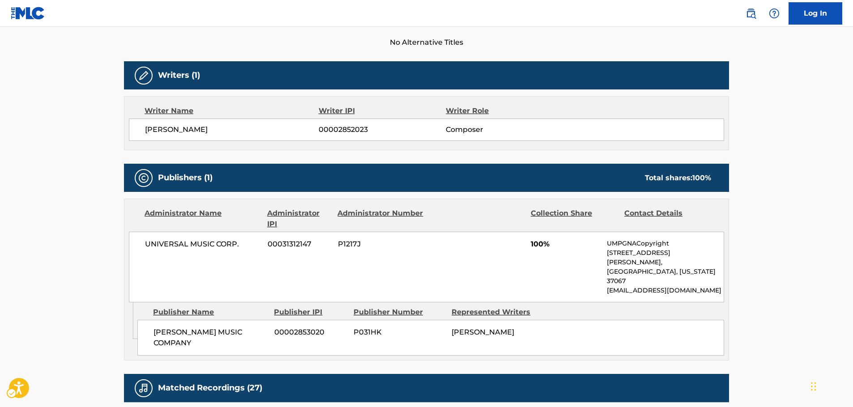
scroll to position [269, 0]
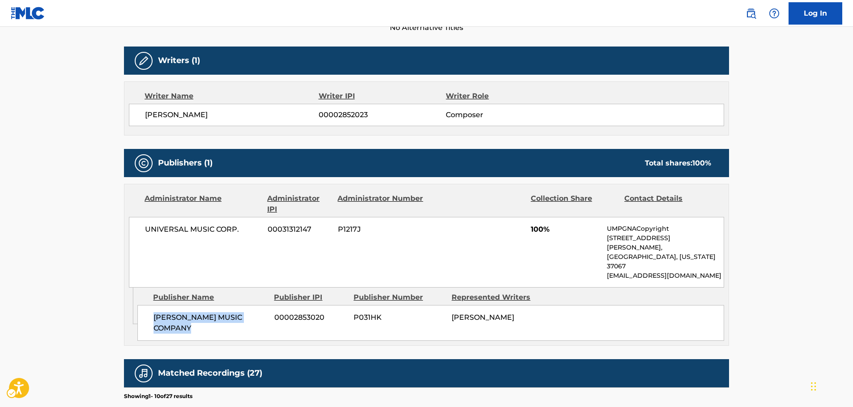
drag, startPoint x: 202, startPoint y: 307, endPoint x: 153, endPoint y: 303, distance: 49.8
click at [153, 305] on div "[PERSON_NAME] MUSIC COMPANY 00002853020 P031HK [PERSON_NAME]" at bounding box center [430, 323] width 587 height 36
drag, startPoint x: 253, startPoint y: 230, endPoint x: 139, endPoint y: 234, distance: 114.7
click at [139, 234] on div "UNIVERSAL MUSIC CORP. 00031312147 P1217J 100% UMPGNACopyright [STREET_ADDRESS][…" at bounding box center [426, 252] width 595 height 71
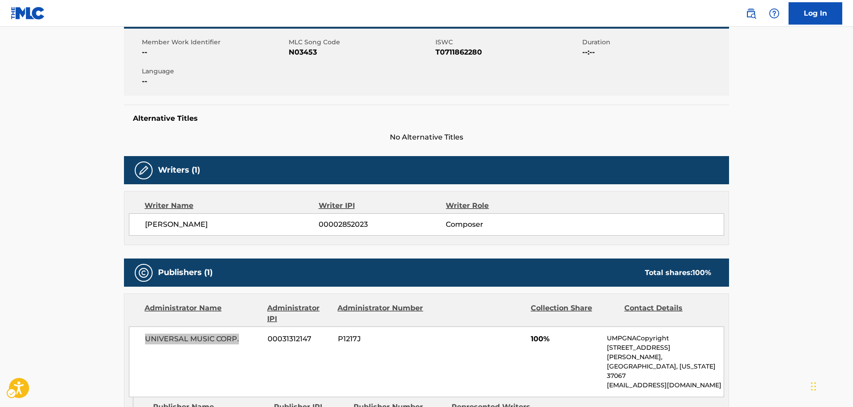
scroll to position [0, 0]
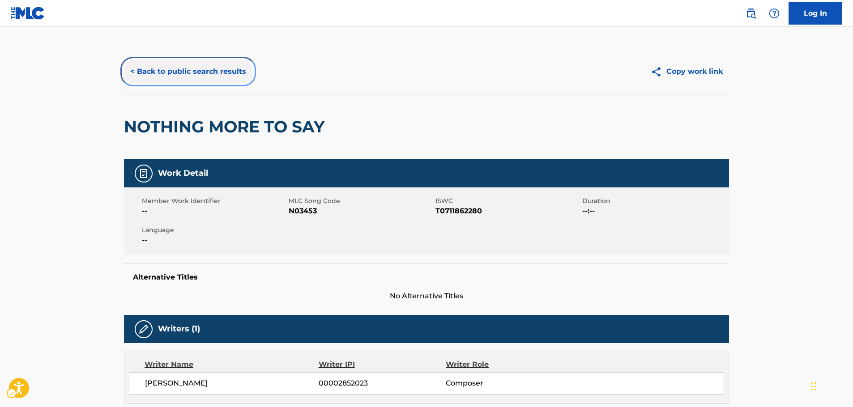
drag, startPoint x: 161, startPoint y: 73, endPoint x: 245, endPoint y: 115, distance: 93.7
click at [161, 73] on button "< Back to public search results" at bounding box center [188, 71] width 128 height 22
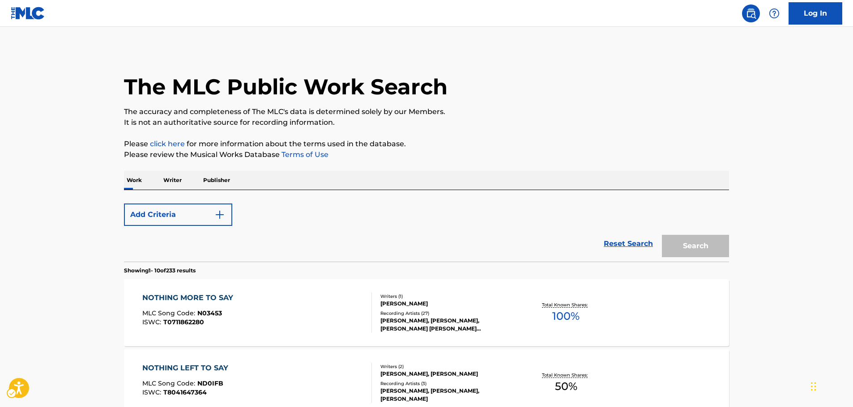
scroll to position [118, 0]
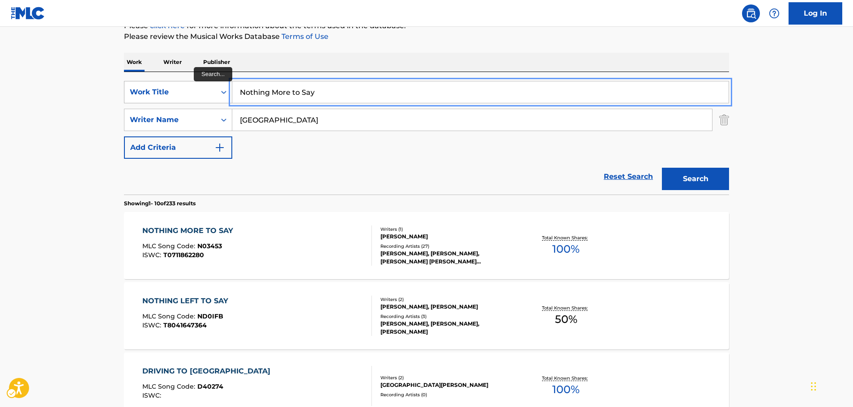
drag, startPoint x: 291, startPoint y: 90, endPoint x: 158, endPoint y: 87, distance: 132.1
paste input "An Old- Fashioned Tune"
type input "An Old- Fashioned Tune"
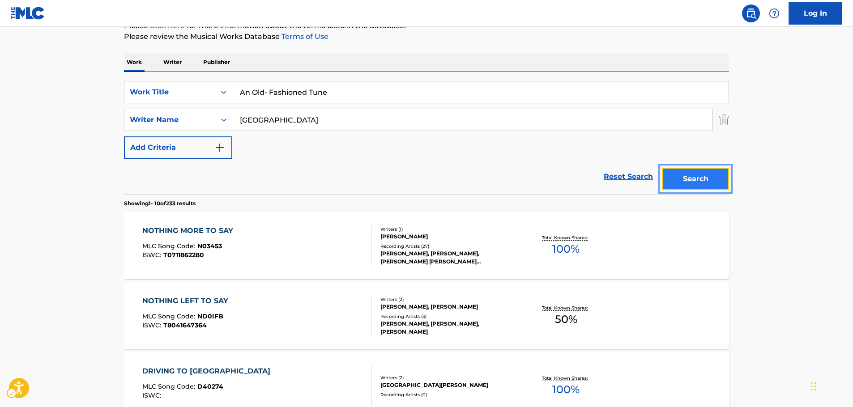
click at [713, 175] on button "Search" at bounding box center [695, 179] width 67 height 22
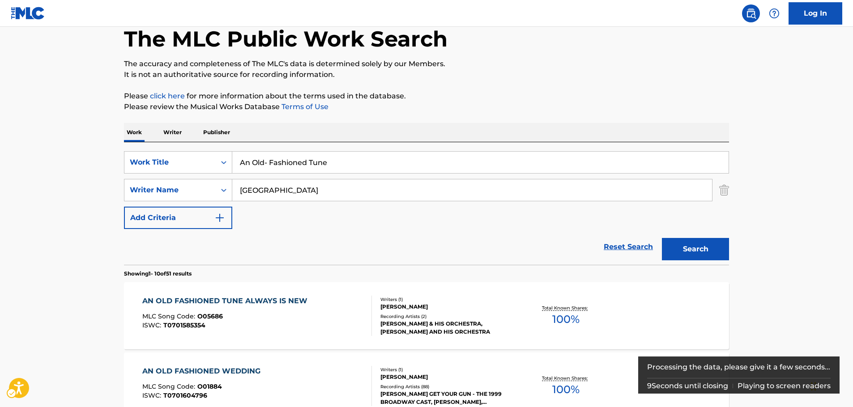
scroll to position [134, 0]
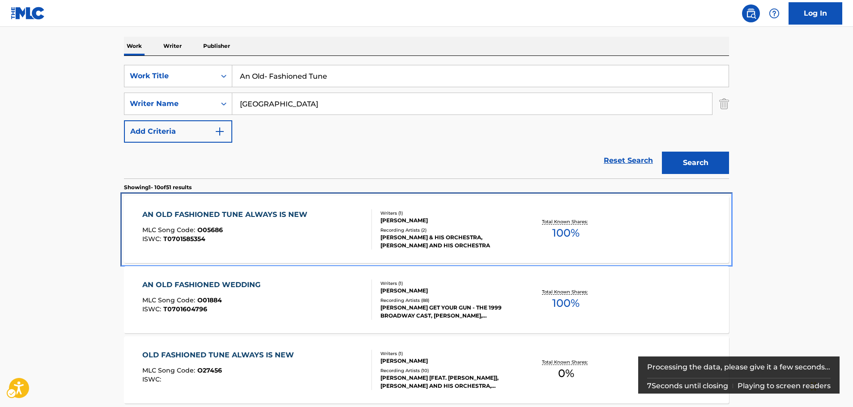
click at [240, 224] on div "AN OLD FASHIONED TUNE ALWAYS IS NEW MLC Song Code : O05686 ISWC : T0701585354" at bounding box center [227, 229] width 170 height 40
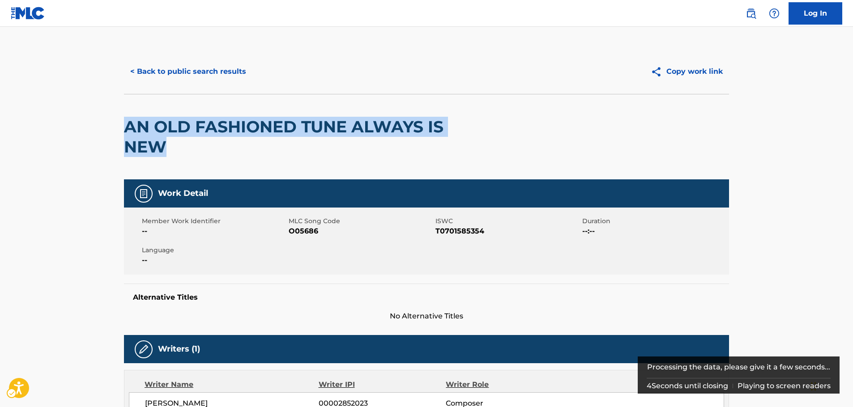
drag, startPoint x: 205, startPoint y: 146, endPoint x: 126, endPoint y: 132, distance: 80.0
click at [126, 132] on h2 "AN OLD FASHIONED TUNE ALWAYS IS NEW" at bounding box center [305, 137] width 363 height 40
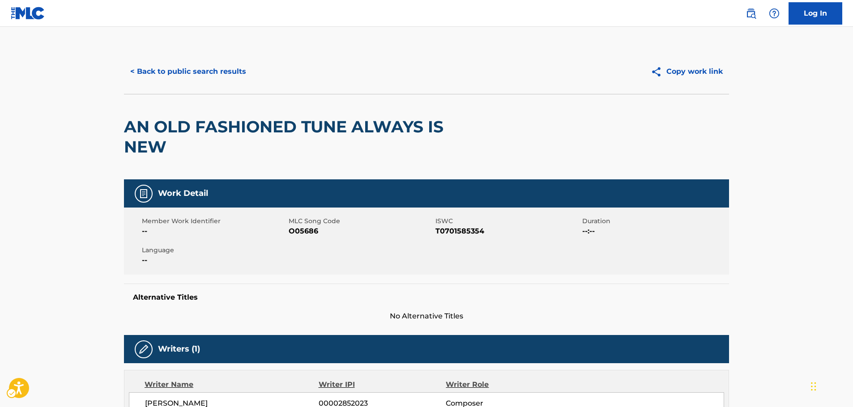
click at [308, 235] on span "MLC Song Code - O05686" at bounding box center [361, 231] width 145 height 11
click at [307, 234] on span "MLC Song Code - O05686" at bounding box center [361, 231] width 145 height 11
click at [470, 231] on span "ISWC - T0701585354" at bounding box center [508, 231] width 145 height 11
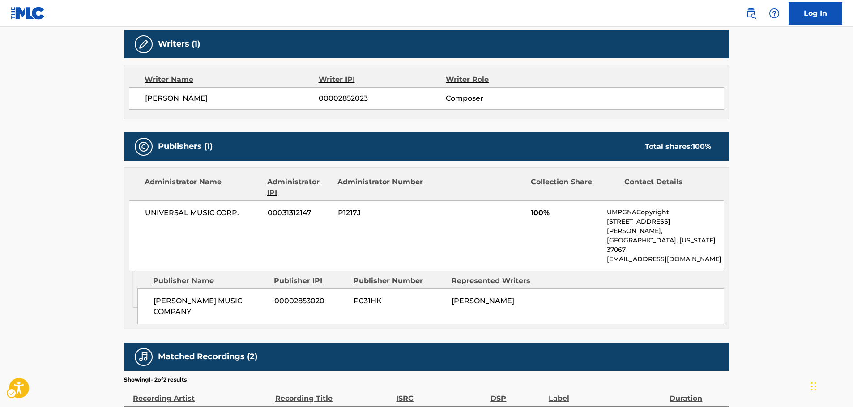
scroll to position [313, 0]
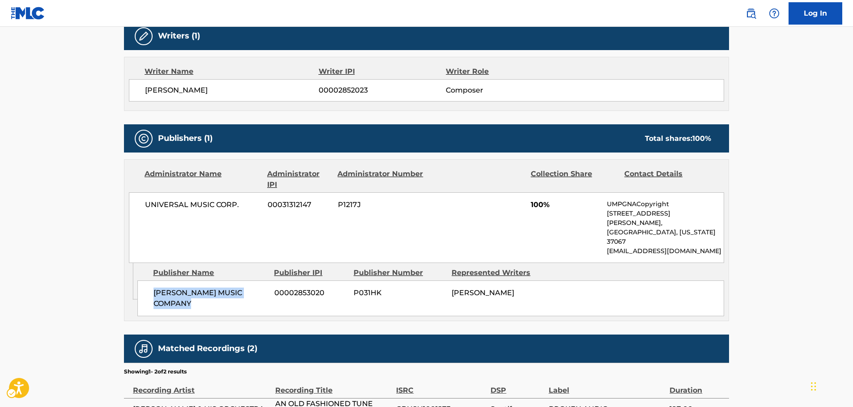
drag, startPoint x: 182, startPoint y: 287, endPoint x: 150, endPoint y: 277, distance: 33.5
click at [150, 281] on div "[PERSON_NAME] MUSIC COMPANY 00002853020 P031HK [PERSON_NAME]" at bounding box center [430, 299] width 587 height 36
drag, startPoint x: 242, startPoint y: 209, endPoint x: 147, endPoint y: 210, distance: 95.4
click at [147, 210] on div "UNIVERSAL MUSIC CORP. 00031312147 P1217J 100% UMPGNACopyright [STREET_ADDRESS][…" at bounding box center [426, 227] width 595 height 71
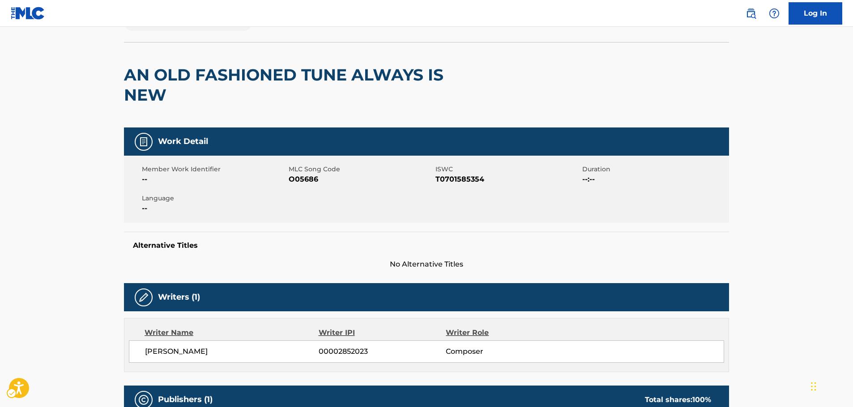
scroll to position [0, 0]
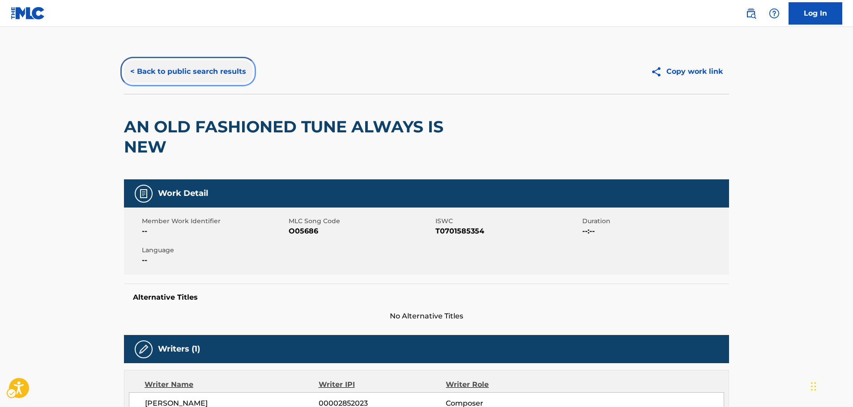
click at [165, 72] on button "< Back to public search results" at bounding box center [188, 71] width 128 height 22
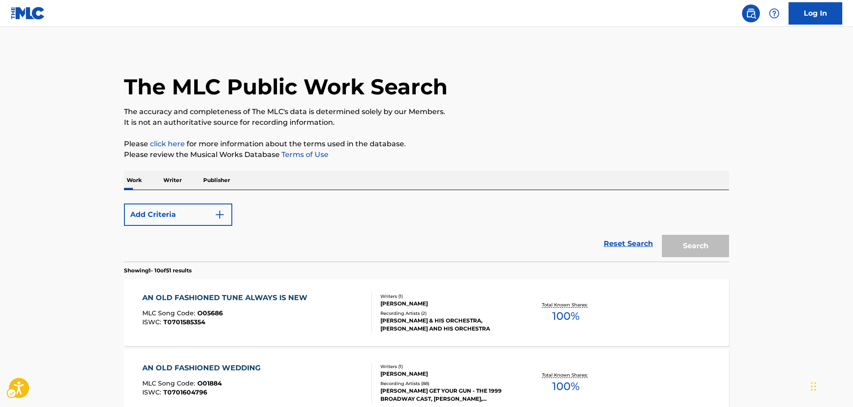
scroll to position [134, 0]
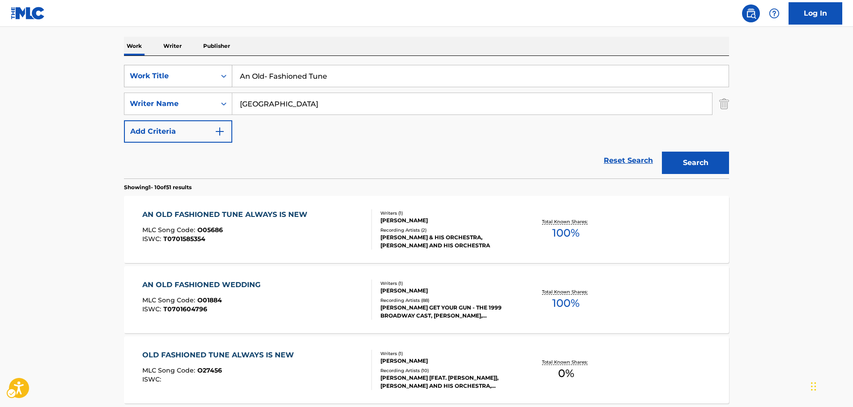
click at [211, 75] on div "Work Title" at bounding box center [169, 76] width 91 height 17
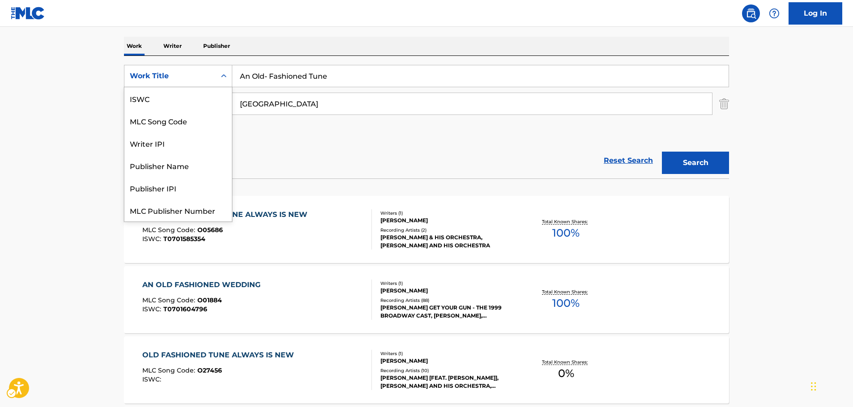
scroll to position [22, 0]
click at [180, 94] on div "MLC Song Code" at bounding box center [177, 98] width 107 height 22
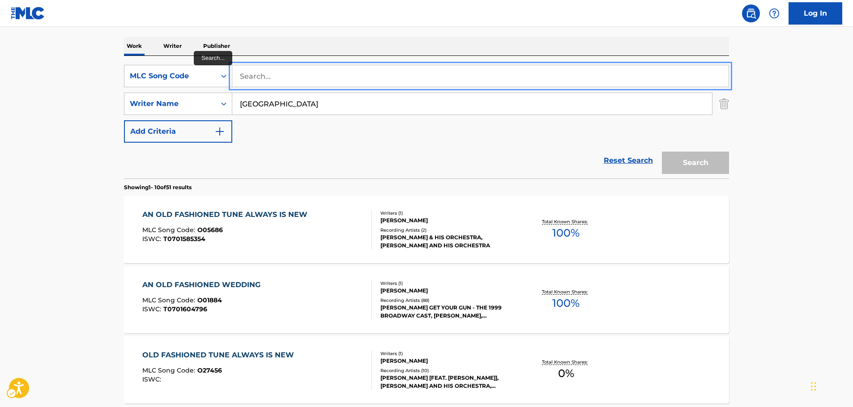
drag, startPoint x: 244, startPoint y: 80, endPoint x: 248, endPoint y: 85, distance: 5.8
paste input "P01996"
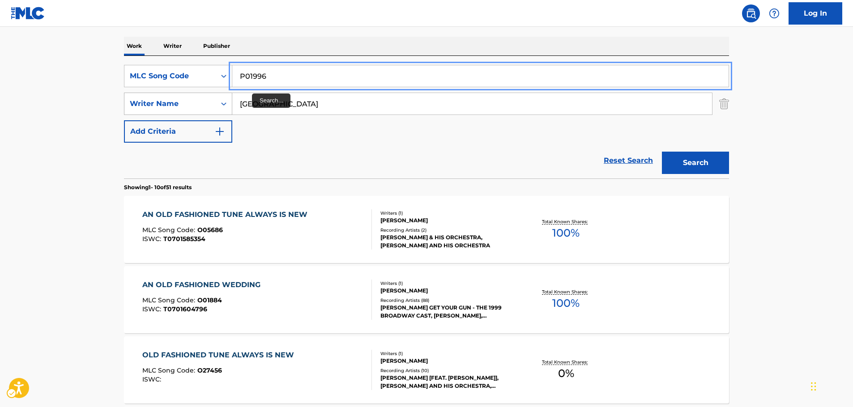
type input "P01996"
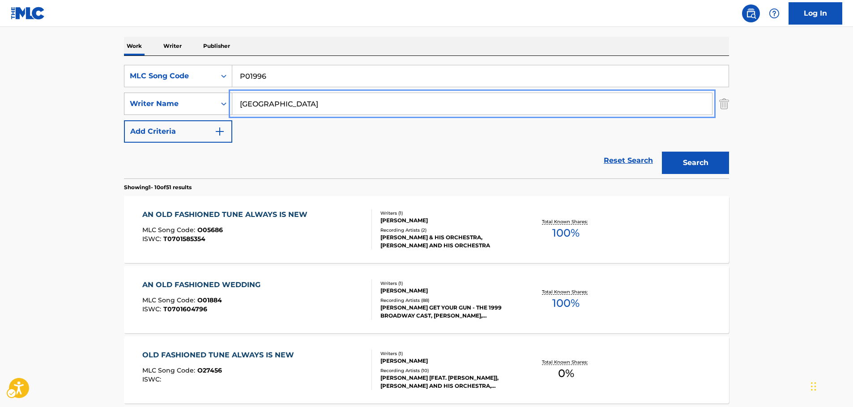
drag, startPoint x: 214, startPoint y: 105, endPoint x: 184, endPoint y: 106, distance: 29.5
click at [662, 152] on button "Search" at bounding box center [695, 163] width 67 height 22
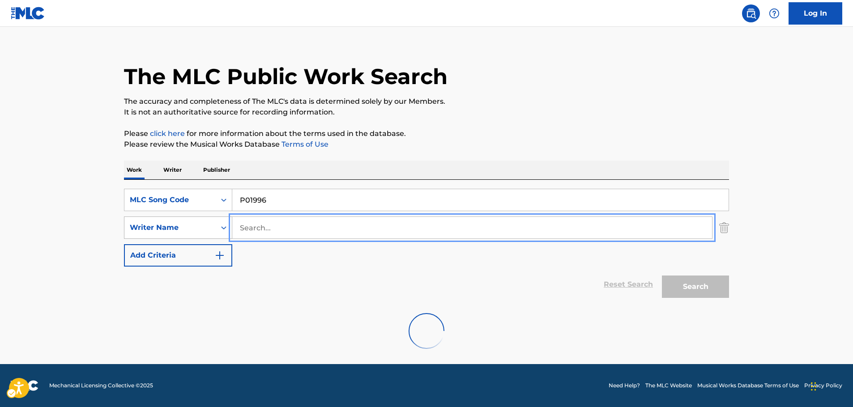
scroll to position [80, 0]
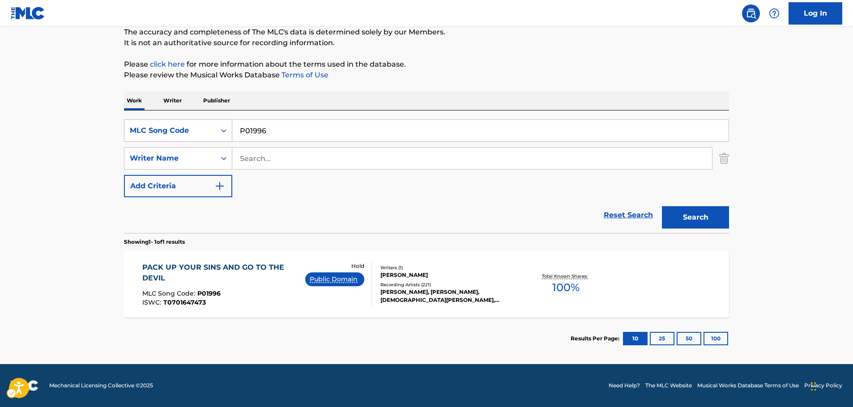
drag, startPoint x: 227, startPoint y: 132, endPoint x: 222, endPoint y: 138, distance: 8.2
click at [227, 132] on icon "Search Form" at bounding box center [223, 130] width 9 height 9
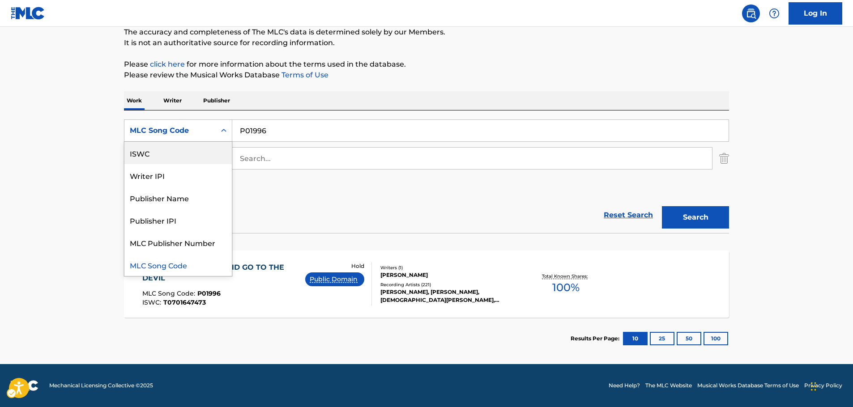
scroll to position [0, 0]
click at [180, 154] on div "Work Title" at bounding box center [177, 153] width 107 height 22
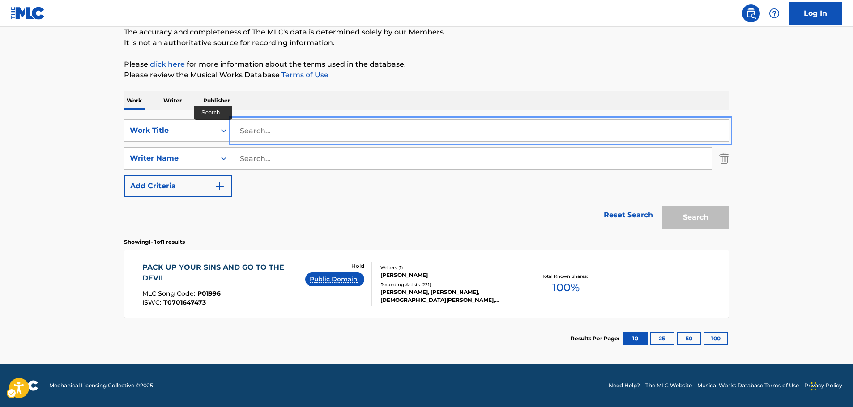
paste input "Get Thee Behind Me"
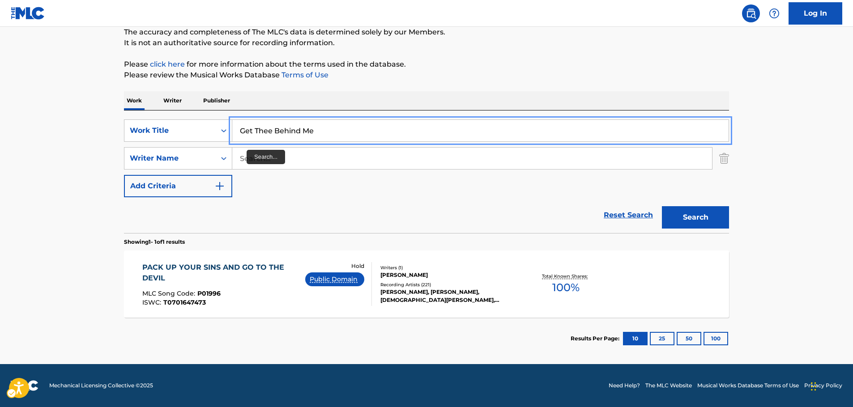
type input "Get Thee Behind Me"
click at [244, 162] on input "Search..." at bounding box center [472, 158] width 480 height 21
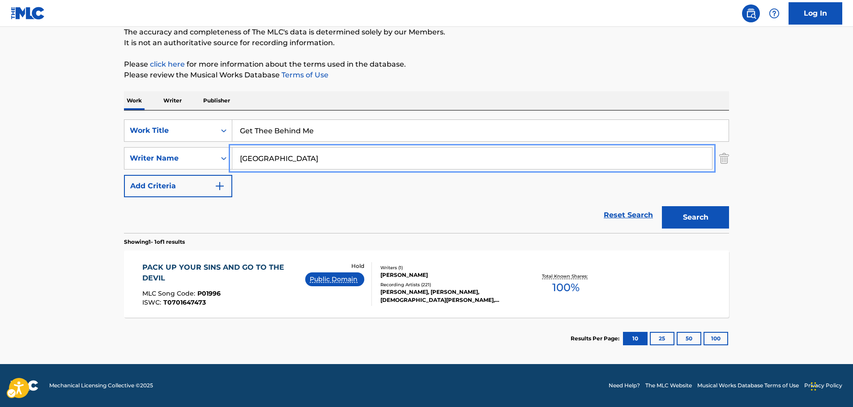
type input "[GEOGRAPHIC_DATA]"
click at [662, 206] on button "Search" at bounding box center [695, 217] width 67 height 22
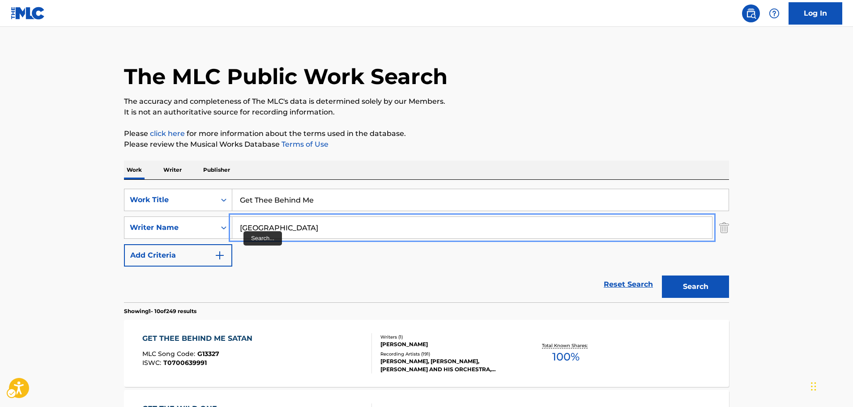
scroll to position [80, 0]
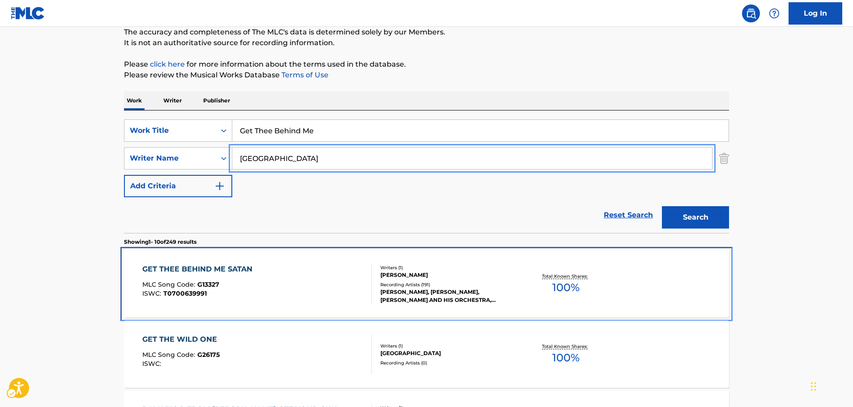
click at [312, 273] on div "GET THEE BEHIND ME SATAN MLC Song Code : G13327 ISWC : T0700639991" at bounding box center [257, 284] width 230 height 40
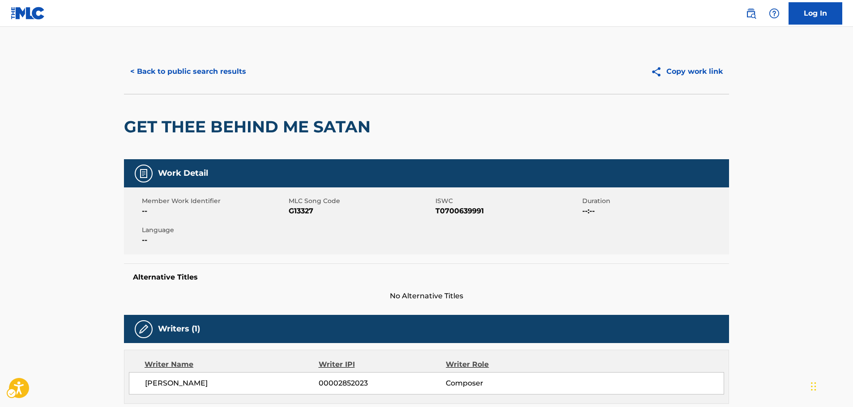
click at [303, 209] on span "MLC Song Code - G13327" at bounding box center [361, 211] width 145 height 11
click at [473, 211] on span "ISWC - T0700639991" at bounding box center [508, 211] width 145 height 11
click at [472, 211] on span "ISWC - T0700639991" at bounding box center [508, 211] width 145 height 11
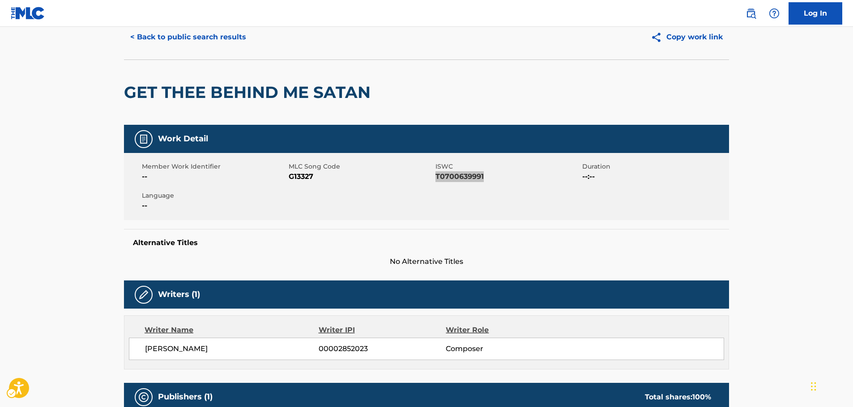
scroll to position [134, 0]
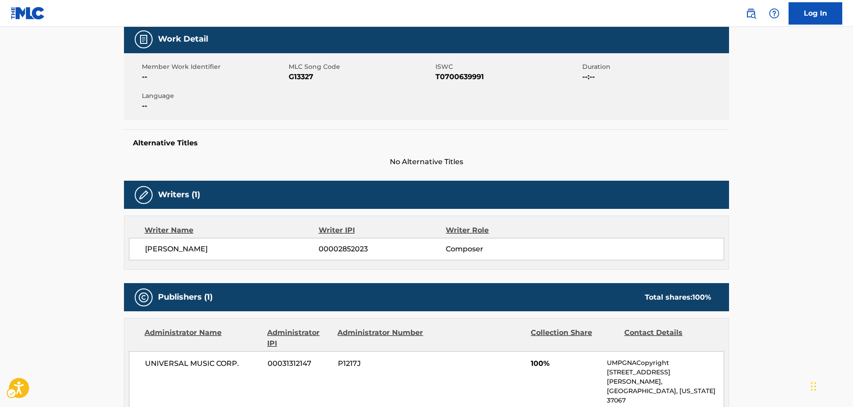
drag, startPoint x: 214, startPoint y: 247, endPoint x: 203, endPoint y: 247, distance: 11.2
click at [203, 247] on span "[PERSON_NAME]" at bounding box center [232, 249] width 174 height 11
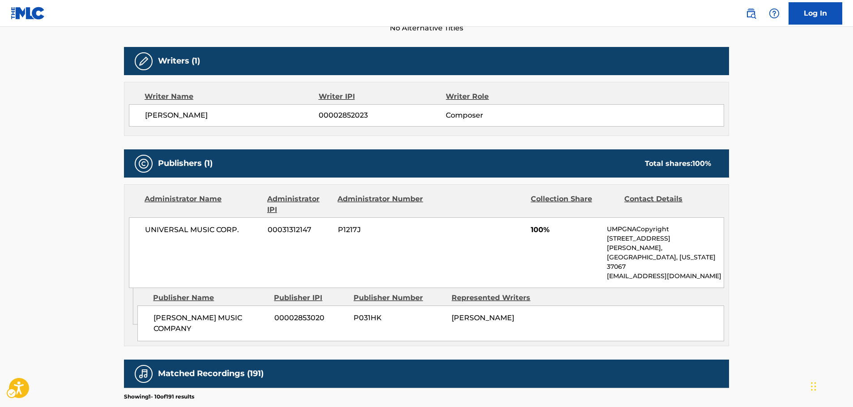
scroll to position [269, 0]
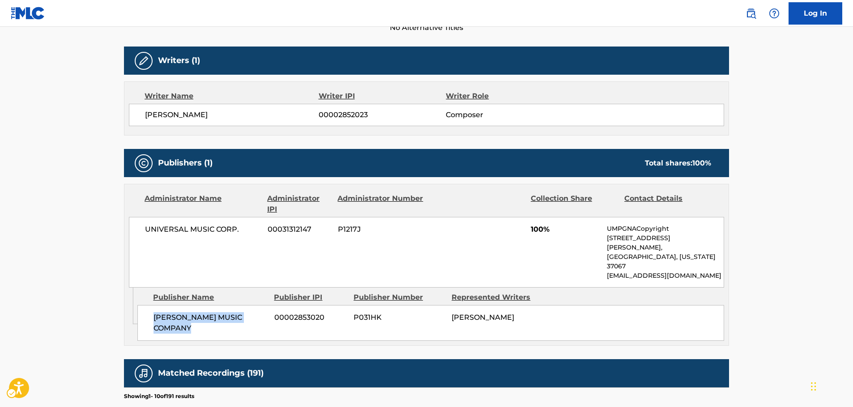
drag, startPoint x: 192, startPoint y: 310, endPoint x: 150, endPoint y: 299, distance: 43.9
click at [150, 305] on div "[PERSON_NAME] MUSIC COMPANY 00002853020 P031HK [PERSON_NAME]" at bounding box center [430, 323] width 587 height 36
drag, startPoint x: 249, startPoint y: 231, endPoint x: 139, endPoint y: 235, distance: 110.6
click at [139, 235] on div "UNIVERSAL MUSIC CORP. 00031312147 P1217J 100% UMPGNACopyright [STREET_ADDRESS][…" at bounding box center [426, 252] width 595 height 71
click at [94, 272] on main "< Back to public search results Copy work link GET THEE BEHIND ME SATAN Work De…" at bounding box center [426, 230] width 853 height 945
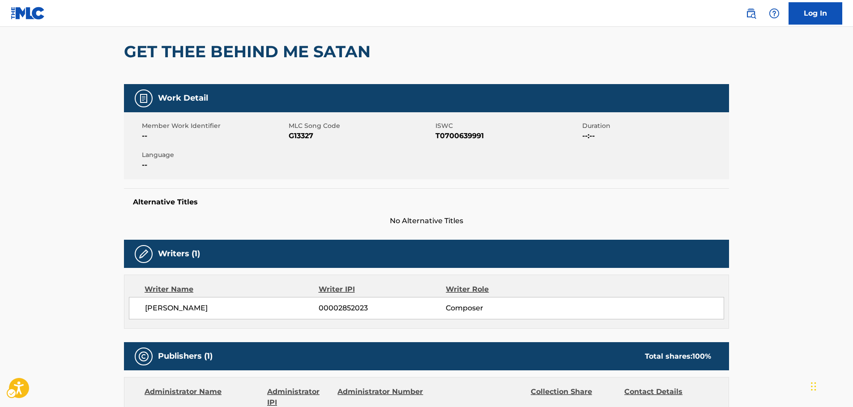
scroll to position [0, 0]
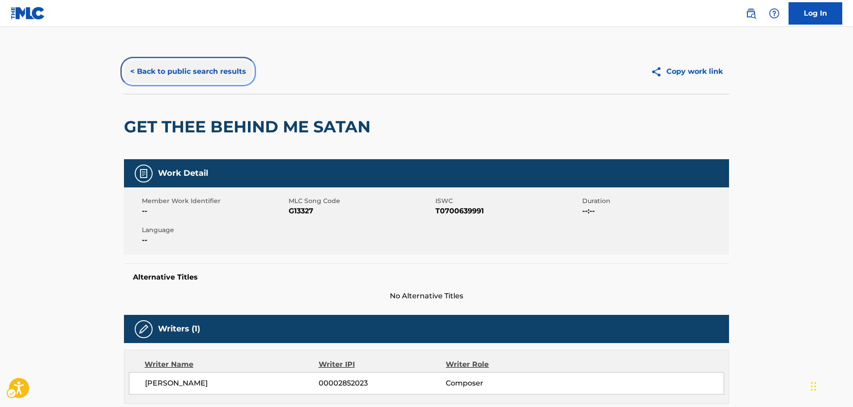
drag, startPoint x: 153, startPoint y: 70, endPoint x: 265, endPoint y: 122, distance: 123.8
click at [153, 70] on button "< Back to public search results" at bounding box center [188, 71] width 128 height 22
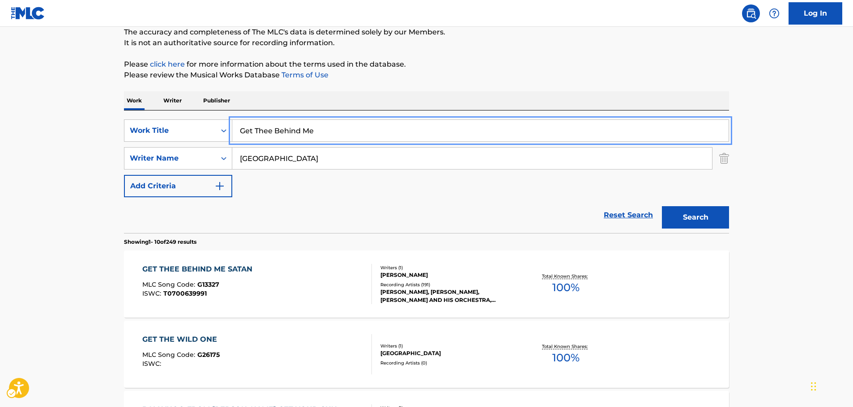
drag, startPoint x: 265, startPoint y: 132, endPoint x: 43, endPoint y: 123, distance: 221.8
type input "me"
click at [662, 206] on button "Search" at bounding box center [695, 217] width 67 height 22
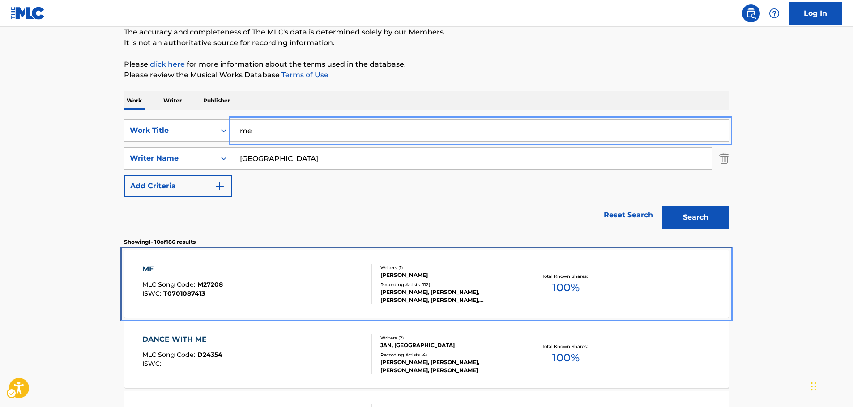
click at [313, 290] on div "ME MLC Song Code : M27208 ISWC : T0701087413" at bounding box center [257, 284] width 230 height 40
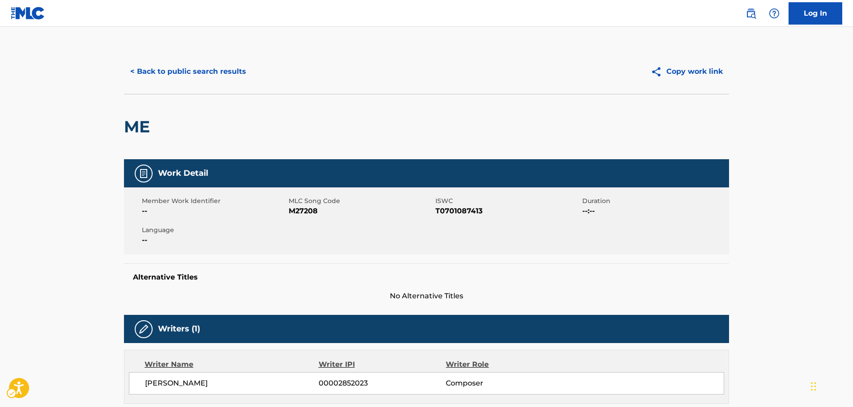
click at [310, 211] on span "MLC Song Code - M27208" at bounding box center [361, 211] width 145 height 11
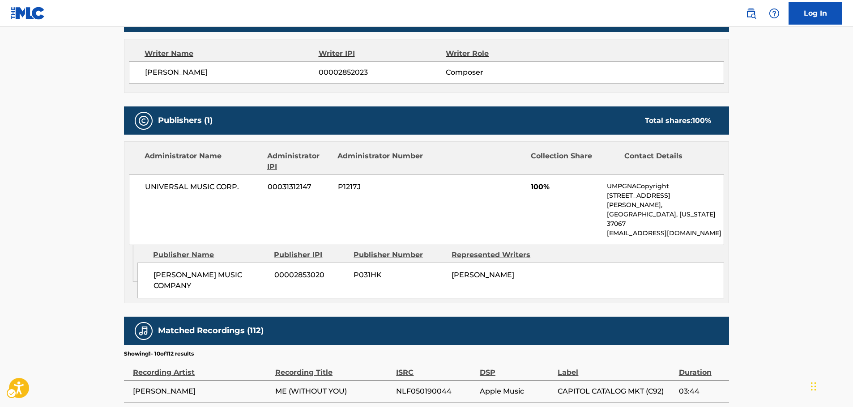
scroll to position [313, 0]
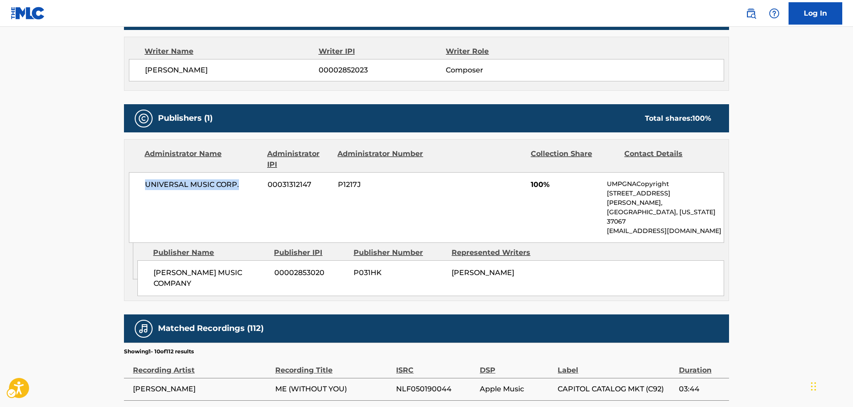
drag, startPoint x: 181, startPoint y: 187, endPoint x: 135, endPoint y: 188, distance: 46.6
click at [135, 188] on div "UNIVERSAL MUSIC CORP. 00031312147 P1217J 100% UMPGNACopyright [STREET_ADDRESS][…" at bounding box center [426, 207] width 595 height 71
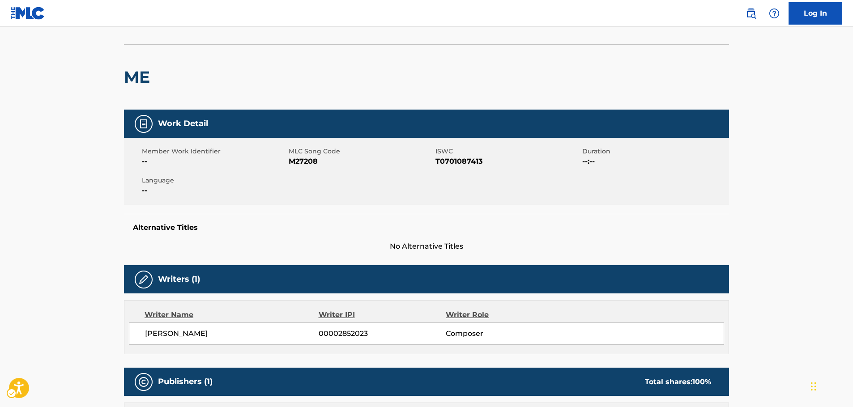
scroll to position [0, 0]
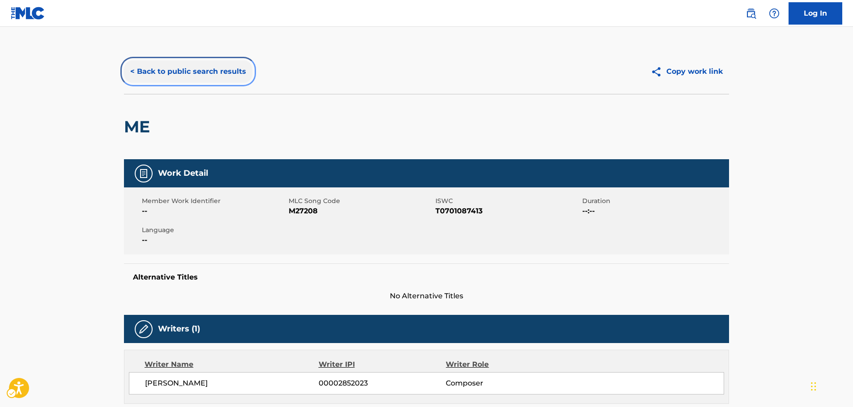
click at [194, 73] on button "< Back to public search results" at bounding box center [188, 71] width 128 height 22
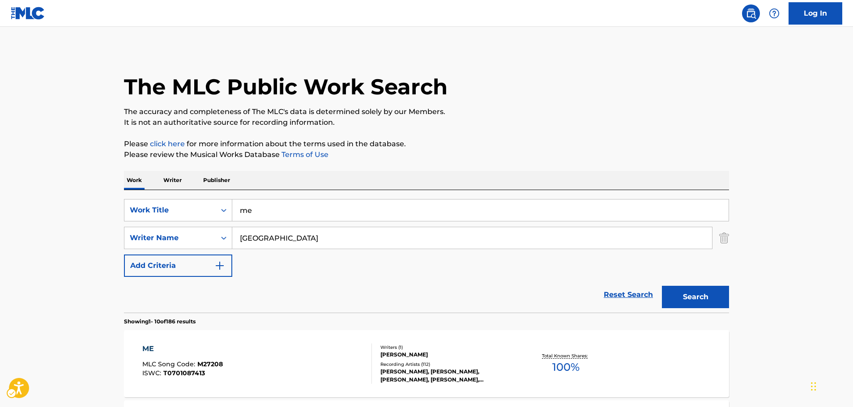
scroll to position [80, 0]
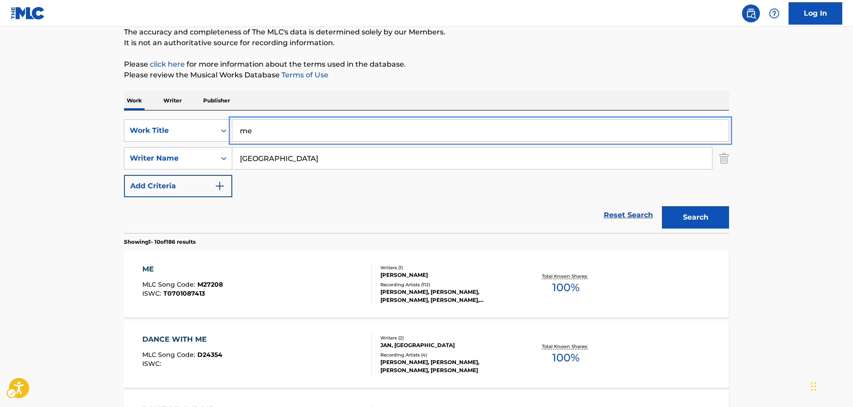
paste input "Yiddisha Eskimo"
click at [691, 215] on button "Search" at bounding box center [695, 217] width 67 height 22
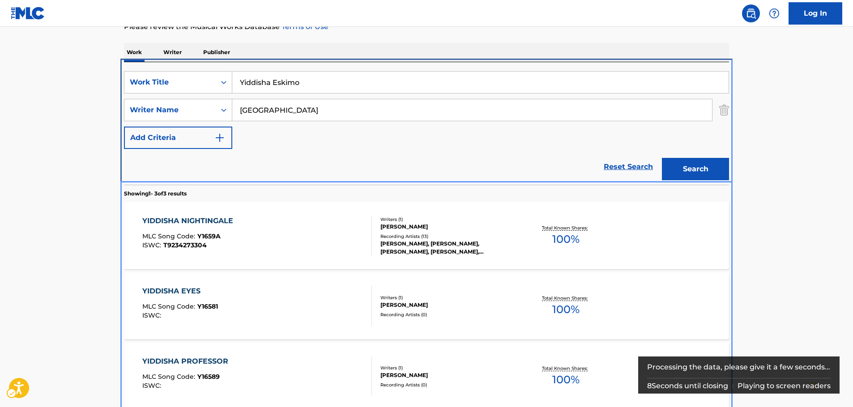
scroll to position [173, 0]
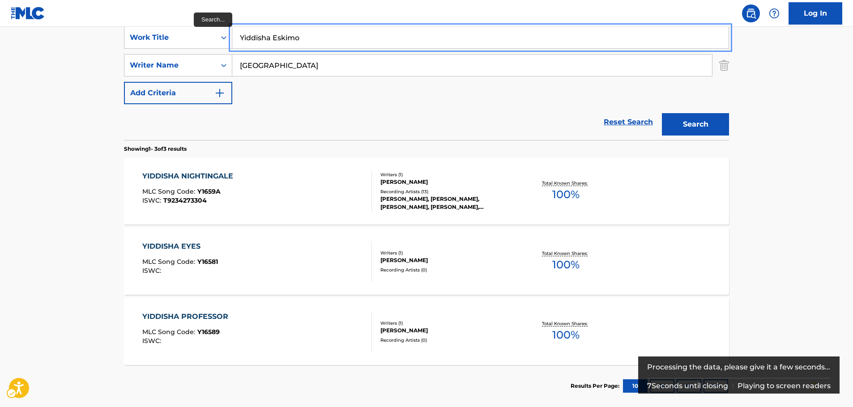
click at [270, 38] on input "Yiddisha Eskimo" at bounding box center [480, 37] width 496 height 21
click at [662, 113] on button "Search" at bounding box center [695, 124] width 67 height 22
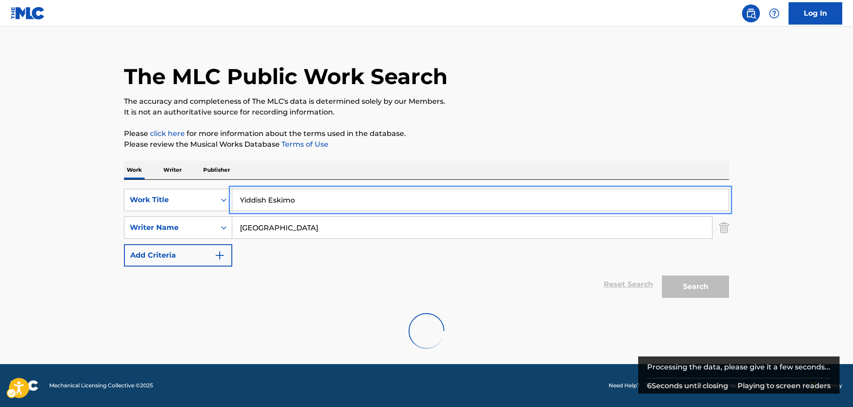
scroll to position [0, 0]
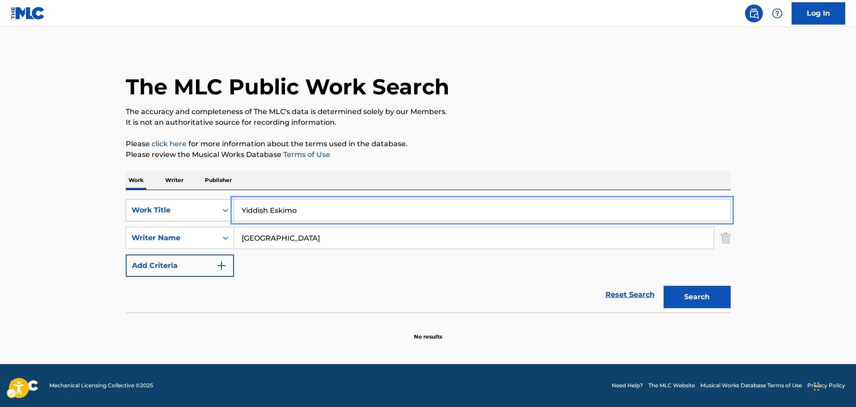
drag, startPoint x: 325, startPoint y: 208, endPoint x: 85, endPoint y: 223, distance: 239.5
click at [162, 220] on div "SearchWithCriteria3d166f2c-dd31-4570-bca5-1e84b63c4596 Work Title Yiddish Eskimo" at bounding box center [428, 210] width 605 height 22
paste input "a Nightingale"
type input "Yiddisha Nightingale"
drag, startPoint x: 66, startPoint y: 218, endPoint x: 85, endPoint y: 220, distance: 19.8
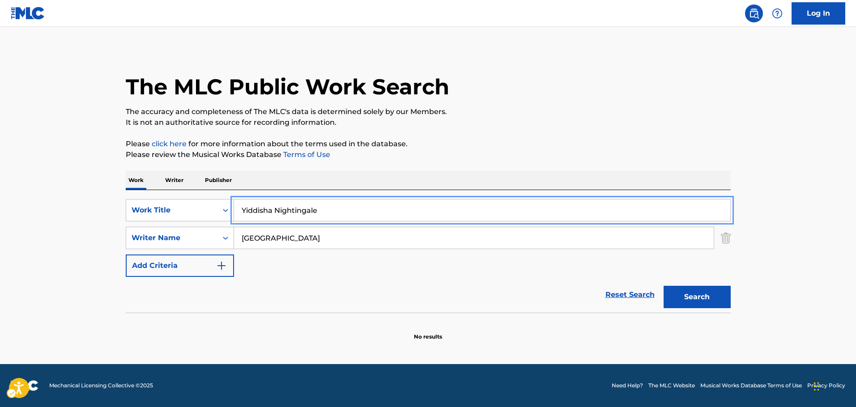
click at [66, 218] on main "The MLC Public Work Search The accuracy and completeness of The MLC's data is d…" at bounding box center [428, 196] width 856 height 338
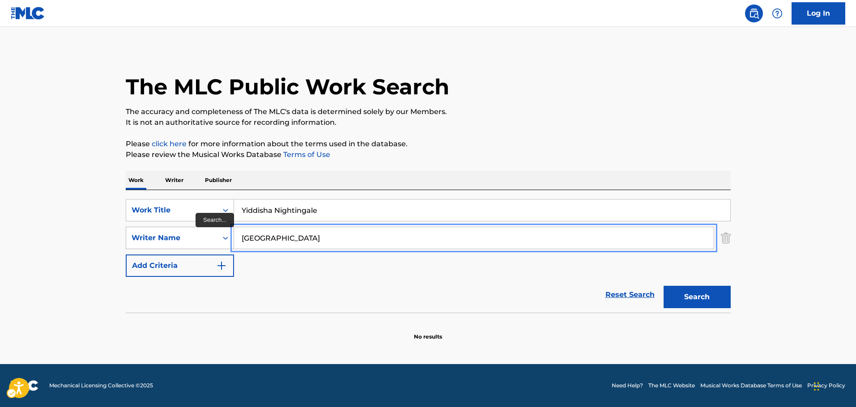
drag, startPoint x: 253, startPoint y: 242, endPoint x: 216, endPoint y: 241, distance: 36.7
click at [664, 286] on button "Search" at bounding box center [697, 297] width 67 height 22
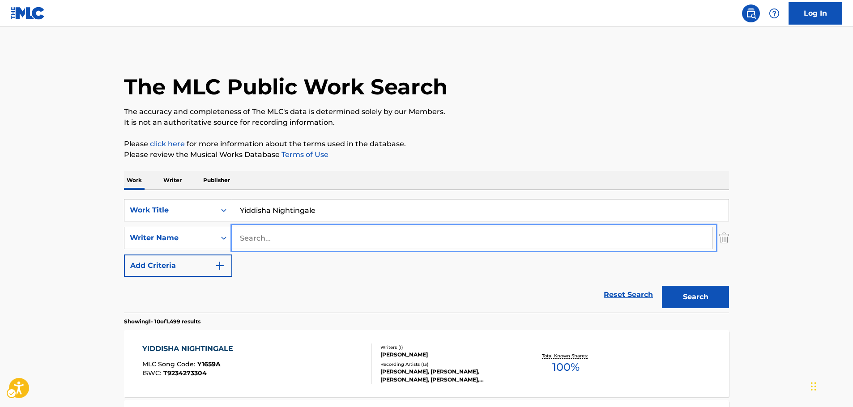
scroll to position [90, 0]
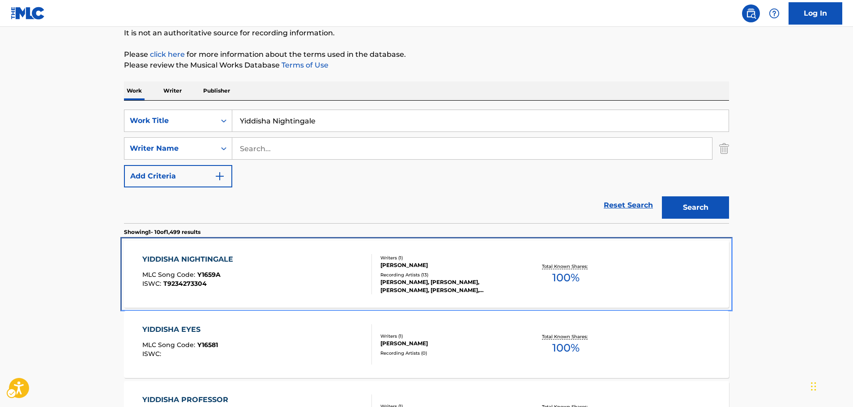
click at [289, 262] on div "YIDDISHA NIGHTINGALE MLC Song Code : Y1659A ISWC : T9234273304" at bounding box center [257, 274] width 230 height 40
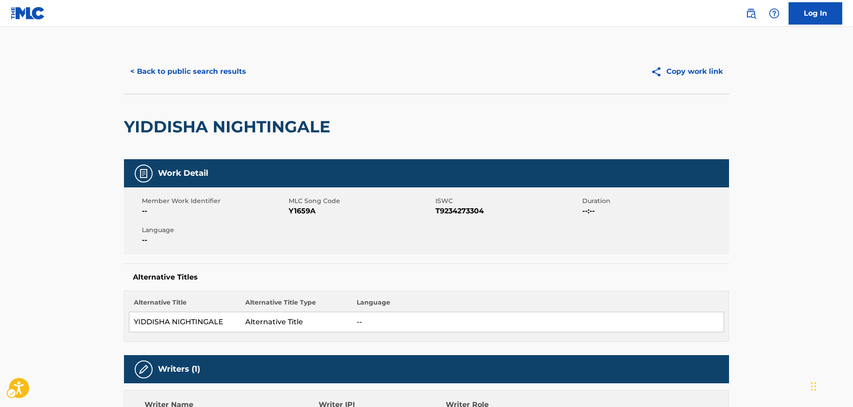
click at [307, 210] on span "MLC Song Code - Y1659A" at bounding box center [361, 211] width 145 height 11
click at [459, 208] on span "ISWC - T9234273304" at bounding box center [508, 211] width 145 height 11
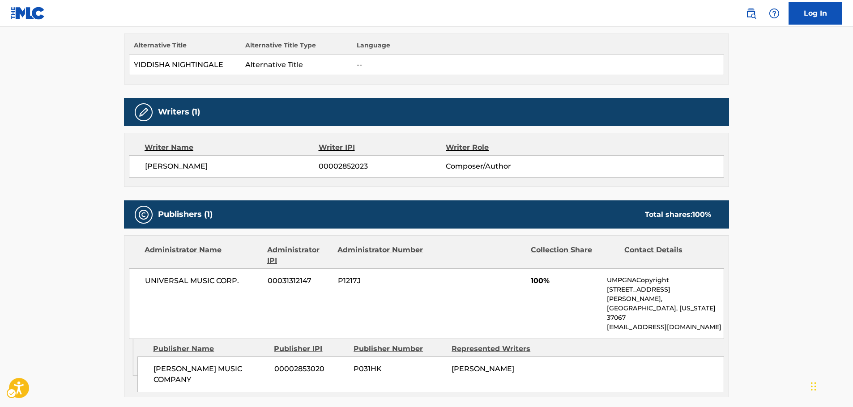
scroll to position [313, 0]
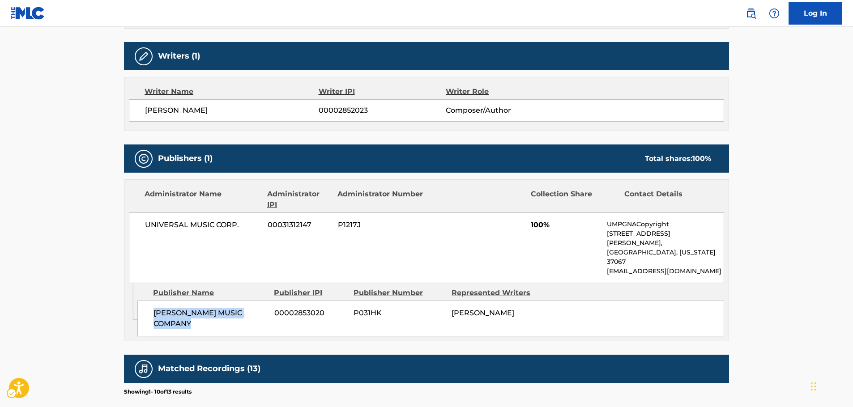
drag, startPoint x: 158, startPoint y: 301, endPoint x: 145, endPoint y: 294, distance: 14.6
click at [145, 301] on div "[PERSON_NAME] MUSIC COMPANY 00002853020 P031HK [PERSON_NAME]" at bounding box center [430, 319] width 587 height 36
drag, startPoint x: 205, startPoint y: 226, endPoint x: 138, endPoint y: 222, distance: 67.3
click at [138, 222] on div "UNIVERSAL MUSIC CORP. 00031312147 P1217J 100% UMPGNACopyright [STREET_ADDRESS][…" at bounding box center [426, 248] width 595 height 71
